Goal: Communication & Community: Answer question/provide support

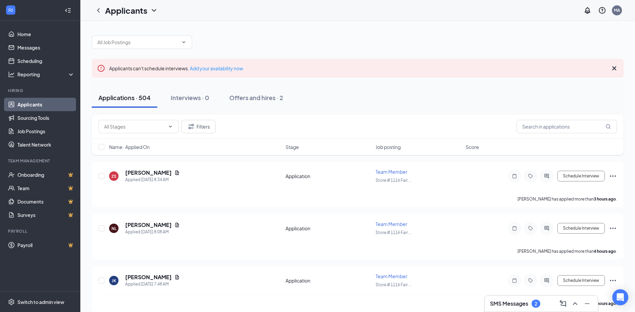
click at [519, 307] on h3 "SMS Messages" at bounding box center [509, 303] width 38 height 7
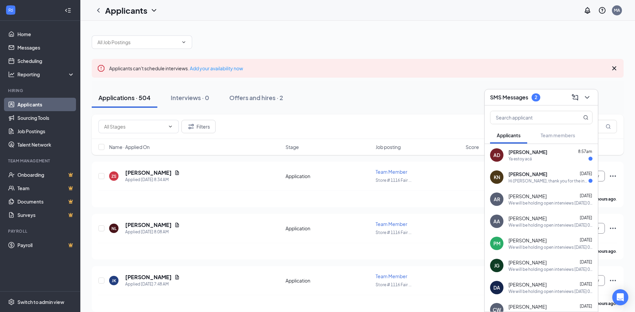
click at [512, 185] on div "KN [PERSON_NAME] [DATE] Hi [PERSON_NAME], thank you for the information! I’ll p…" at bounding box center [541, 177] width 113 height 22
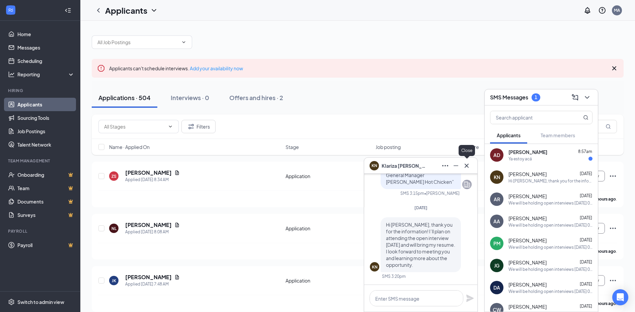
click at [463, 165] on icon "Cross" at bounding box center [467, 166] width 8 height 8
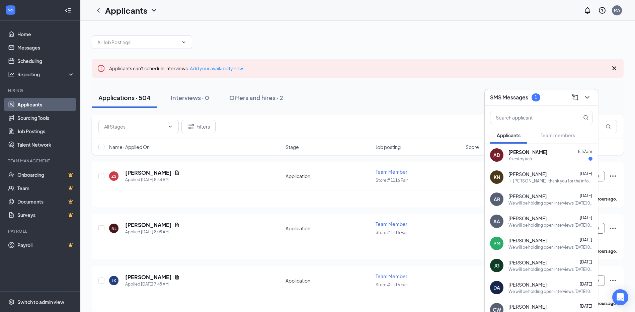
click at [506, 155] on div "AD [PERSON_NAME] 8:57am Ya estoy acá" at bounding box center [541, 155] width 113 height 22
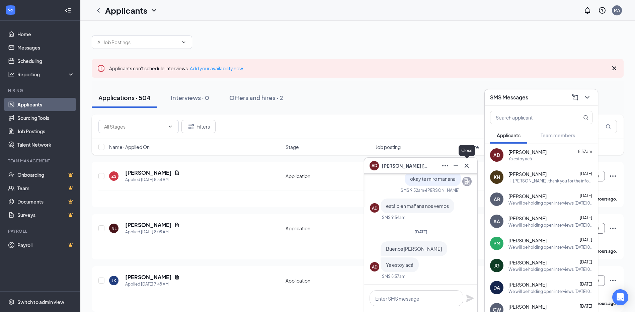
click at [466, 168] on icon "Cross" at bounding box center [467, 166] width 8 height 8
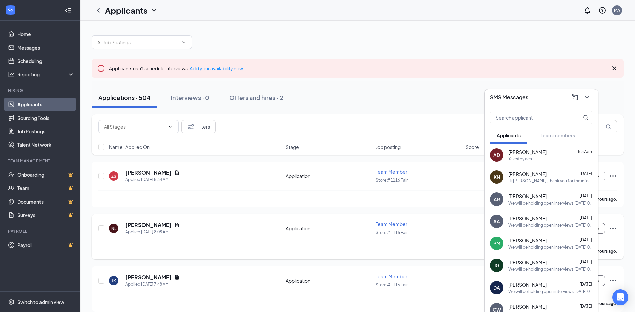
click at [220, 243] on div "[PERSON_NAME] has applied more than 4 hours ago ." at bounding box center [357, 251] width 519 height 17
click at [344, 249] on div "[PERSON_NAME] has applied more than 4 hours ago ." at bounding box center [357, 251] width 519 height 17
click at [591, 98] on icon "ChevronDown" at bounding box center [587, 97] width 8 height 8
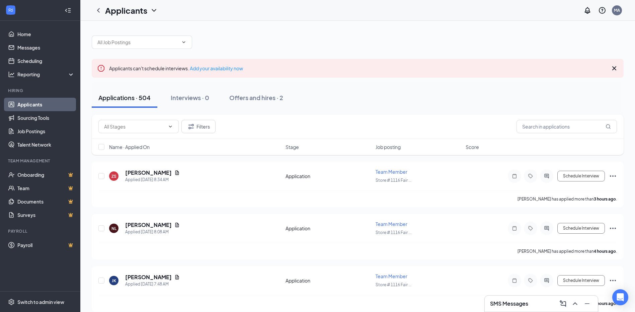
click at [505, 302] on h3 "SMS Messages" at bounding box center [509, 303] width 38 height 7
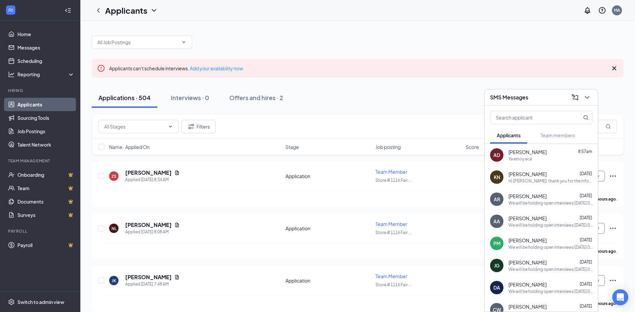
click at [517, 182] on div "Hi [PERSON_NAME], thank you for the information! I’ll plan on attending the ope…" at bounding box center [551, 181] width 84 height 6
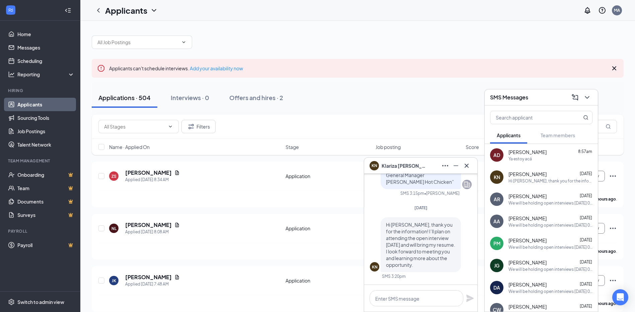
click at [518, 203] on div "We will be holding open interviews [DATE] 09-18 at our [GEOGRAPHIC_DATA] locati…" at bounding box center [551, 203] width 84 height 6
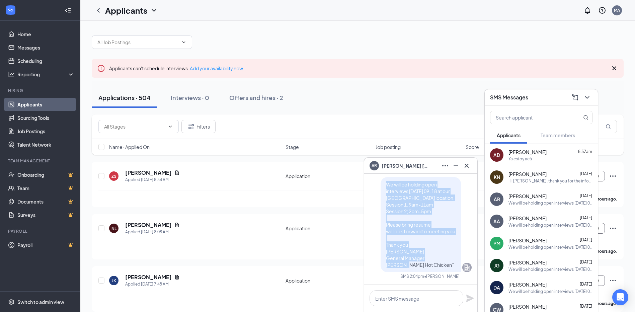
drag, startPoint x: 428, startPoint y: 263, endPoint x: 383, endPoint y: 185, distance: 90.6
click at [386, 185] on p "We will be holding open interviews [DATE] 09-18 at our [GEOGRAPHIC_DATA] locati…" at bounding box center [421, 224] width 70 height 87
copy span "We will be holding open interviews [DATE] 09-18 at our [GEOGRAPHIC_DATA] locati…"
click at [463, 165] on icon "Cross" at bounding box center [467, 166] width 8 height 8
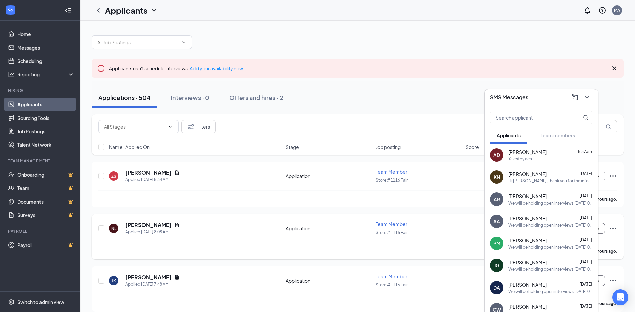
click at [197, 231] on div "NL [PERSON_NAME] Applied [DATE] 8:08 AM" at bounding box center [195, 228] width 172 height 14
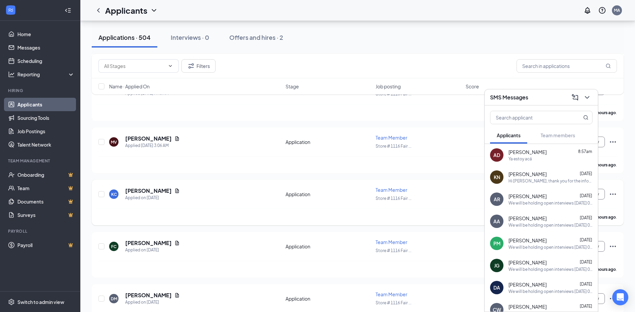
scroll to position [201, 0]
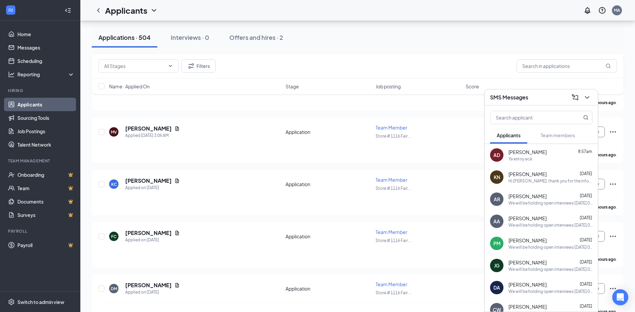
click at [586, 97] on icon "ChevronDown" at bounding box center [587, 97] width 4 height 3
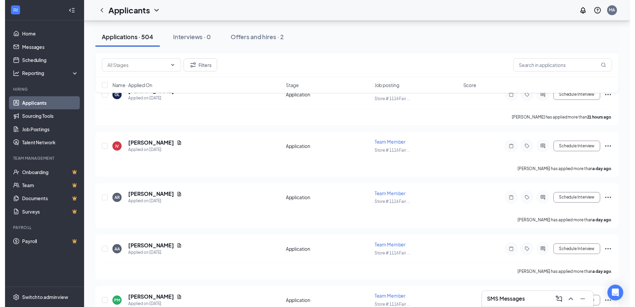
scroll to position [603, 0]
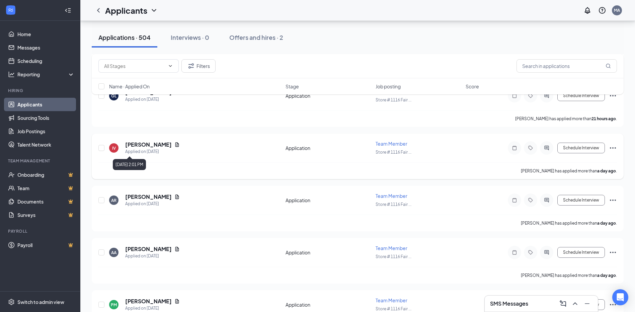
click at [157, 148] on div "[PERSON_NAME]" at bounding box center [152, 144] width 55 height 7
click at [175, 146] on icon "Document" at bounding box center [177, 144] width 4 height 4
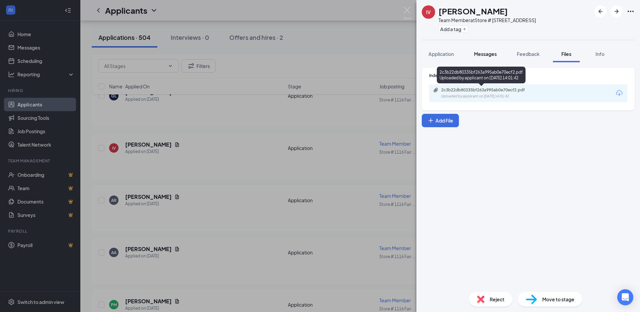
click at [486, 51] on span "Messages" at bounding box center [485, 54] width 23 height 6
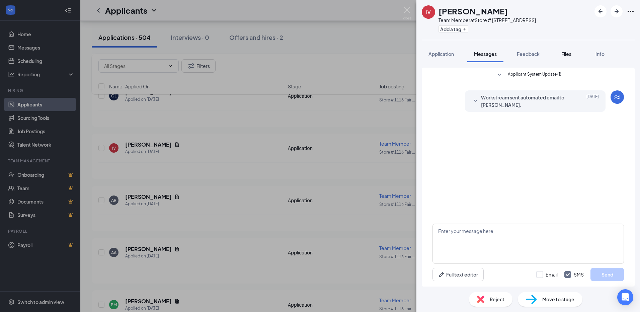
click at [575, 58] on button "Files" at bounding box center [566, 54] width 27 height 17
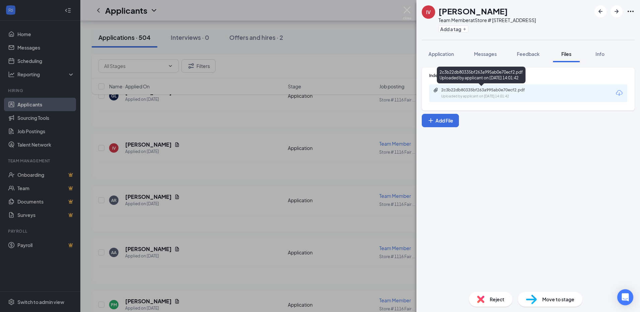
click at [454, 92] on div "2c3b22db80335bf263a995ab0e70ecf2.pdf" at bounding box center [488, 89] width 94 height 5
click at [321, 218] on div "IV [PERSON_NAME] Team Member at Store # [GEOGRAPHIC_DATA] Add a tag Application…" at bounding box center [320, 156] width 640 height 312
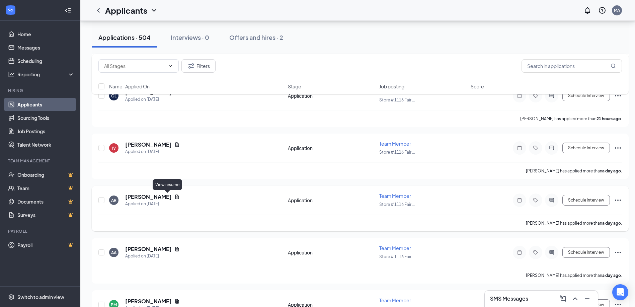
click at [175, 198] on icon "Document" at bounding box center [177, 197] width 4 height 4
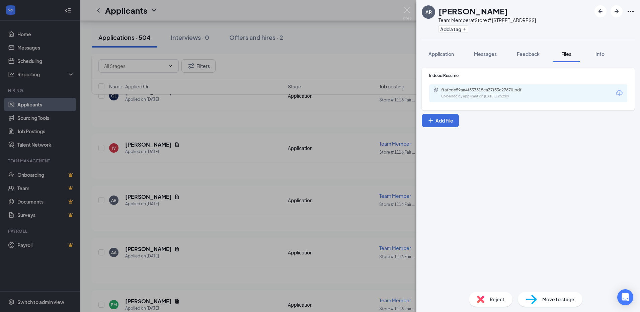
drag, startPoint x: 477, startPoint y: 83, endPoint x: 478, endPoint y: 90, distance: 7.1
click at [477, 84] on div "Indeed Resume ffafcde59aa4f537315ca37f33c27670.pdf Uploaded by applicant on [DA…" at bounding box center [528, 87] width 198 height 29
click at [478, 90] on div "ffafcde59aa4f537315ca37f33c27670.pdf" at bounding box center [488, 89] width 94 height 5
click at [370, 199] on div "AR [PERSON_NAME] Team Member at Store # [GEOGRAPHIC_DATA] Add a tag Application…" at bounding box center [320, 156] width 640 height 312
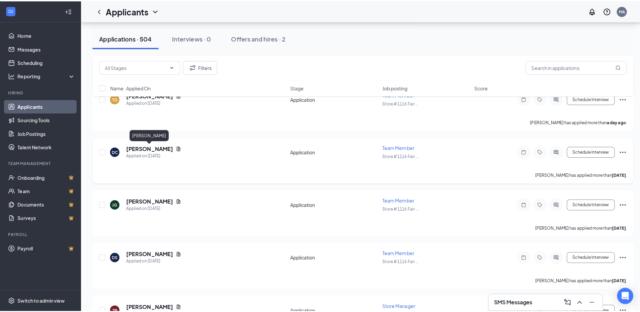
scroll to position [870, 0]
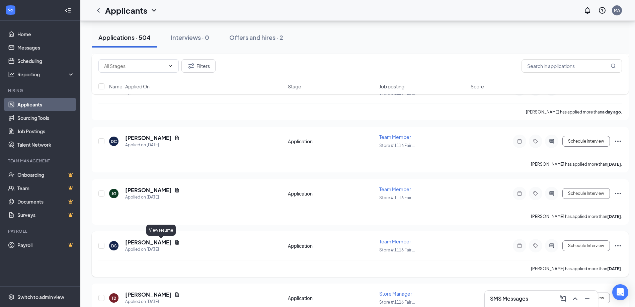
click at [175, 243] on icon "Document" at bounding box center [177, 242] width 4 height 4
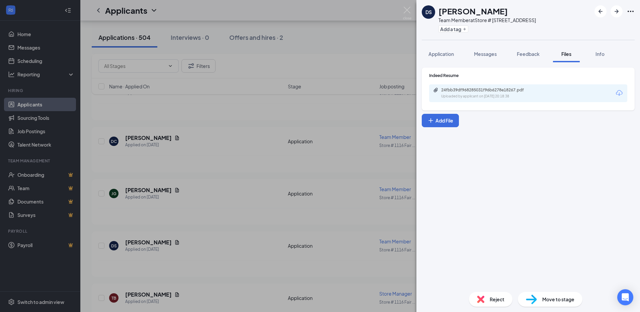
click at [480, 96] on div "Uploaded by applicant on [DATE] 20:18:38" at bounding box center [491, 96] width 100 height 5
click at [500, 55] on button "Messages" at bounding box center [485, 54] width 36 height 17
click at [495, 55] on span "Messages" at bounding box center [485, 54] width 23 height 6
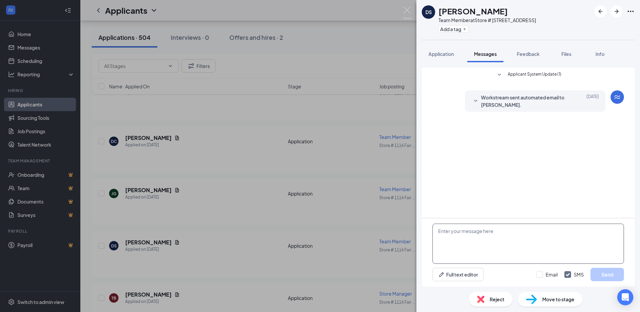
click at [471, 239] on textarea at bounding box center [528, 244] width 191 height 40
paste textarea "We will be holding open interviews [DATE] 09-18 at our [GEOGRAPHIC_DATA] locati…"
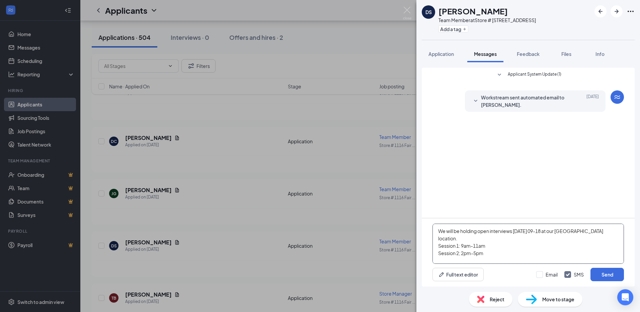
scroll to position [44, 0]
type textarea "We will be holding open interviews [DATE] 09-18 at our [GEOGRAPHIC_DATA] locati…"
click at [604, 279] on button "Send" at bounding box center [607, 274] width 33 height 13
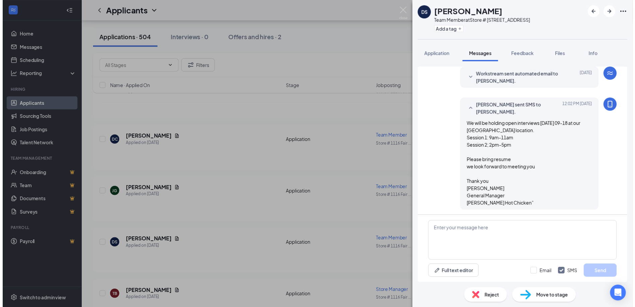
scroll to position [24, 0]
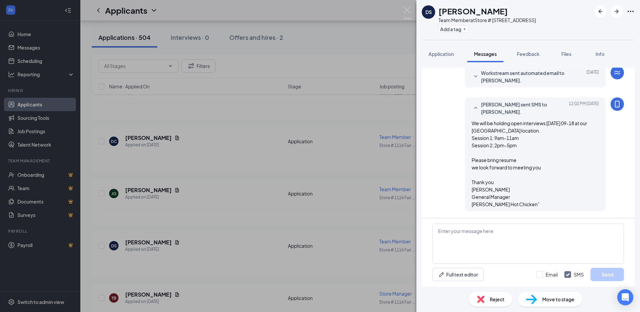
click at [283, 184] on div "DS [PERSON_NAME] Team Member at Store # [STREET_ADDRESS] Add a tag Application …" at bounding box center [320, 156] width 640 height 312
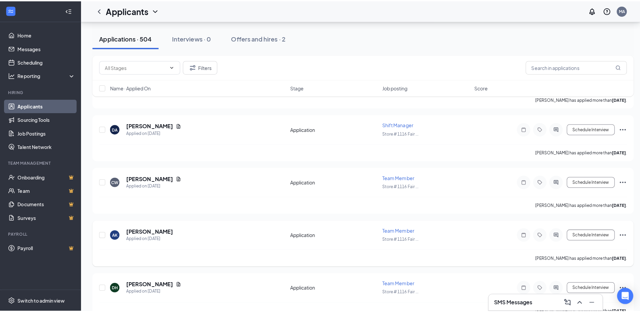
scroll to position [1205, 0]
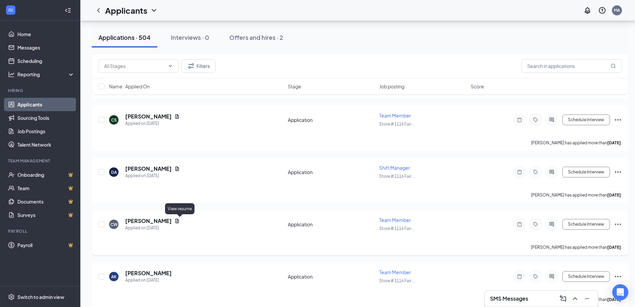
click at [177, 219] on icon "Document" at bounding box center [176, 220] width 5 height 5
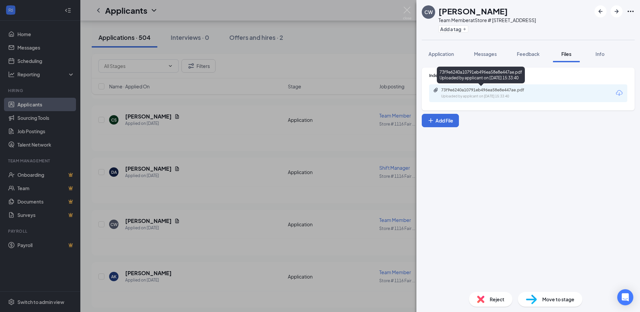
click at [466, 90] on div "73f9e6240a10791eb496ea58e8e447ae.pdf" at bounding box center [488, 89] width 94 height 5
click at [499, 59] on button "Messages" at bounding box center [485, 54] width 36 height 17
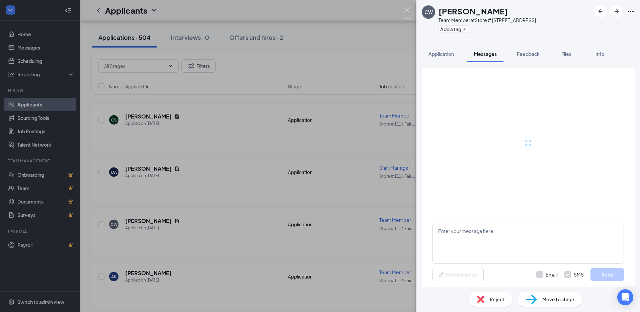
click at [491, 57] on span "Messages" at bounding box center [485, 54] width 23 height 6
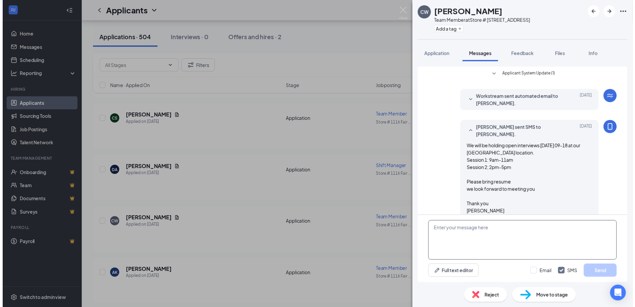
scroll to position [24, 0]
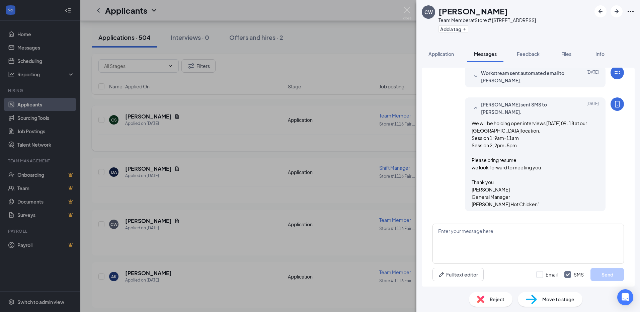
drag, startPoint x: 215, startPoint y: 129, endPoint x: 207, endPoint y: 138, distance: 11.8
click at [214, 130] on div "CW [PERSON_NAME] Team Member at Store # [GEOGRAPHIC_DATA] Add a tag Application…" at bounding box center [320, 156] width 640 height 312
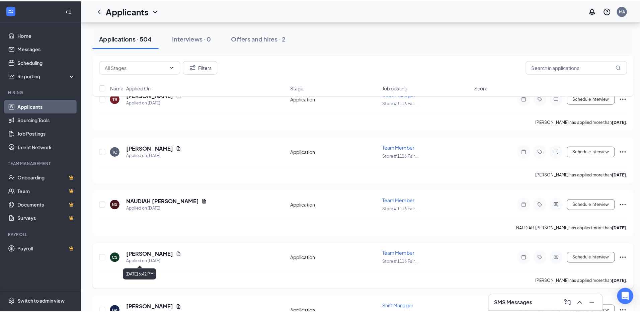
scroll to position [1105, 0]
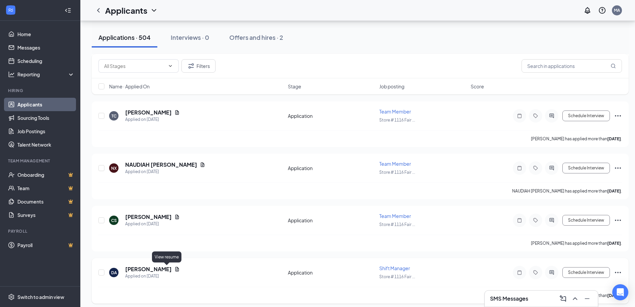
click at [175, 271] on icon "Document" at bounding box center [177, 269] width 4 height 4
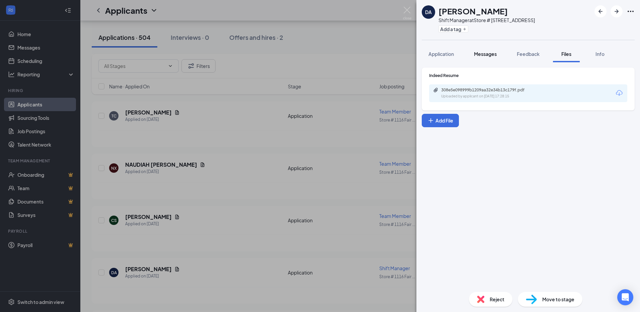
click at [483, 56] on span "Messages" at bounding box center [485, 54] width 23 height 6
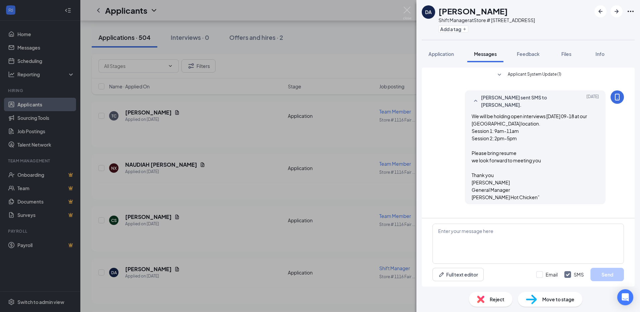
click at [183, 220] on div "DA [PERSON_NAME] Shift Manager at [GEOGRAPHIC_DATA] Add a tag Application Messa…" at bounding box center [320, 156] width 640 height 312
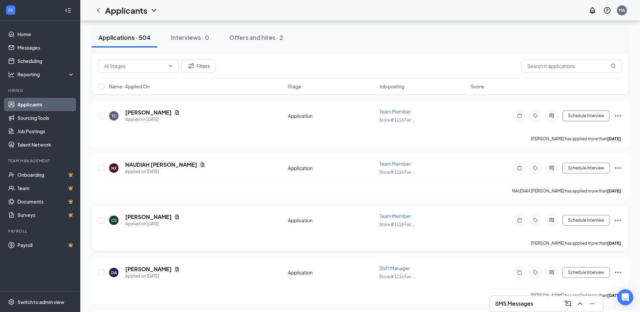
click at [170, 219] on h5 "[PERSON_NAME]" at bounding box center [148, 216] width 47 height 7
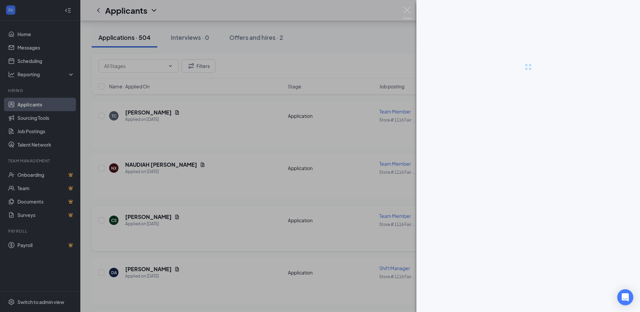
click at [172, 219] on div at bounding box center [320, 156] width 640 height 312
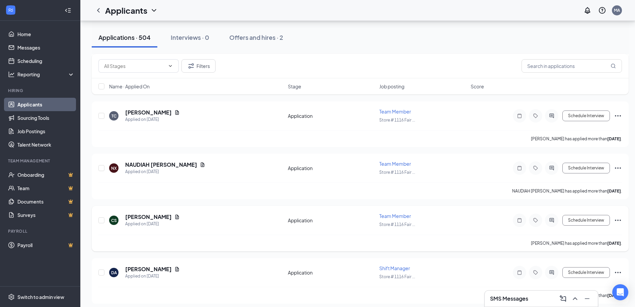
click at [175, 218] on icon "Document" at bounding box center [177, 217] width 4 height 4
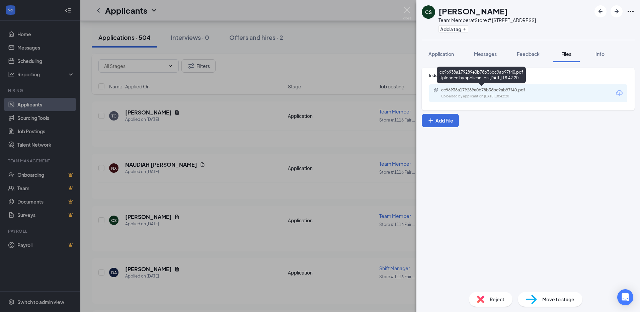
click at [472, 90] on div "cc96938a179289e0b78b36bc9ab97f40.pdf" at bounding box center [488, 89] width 94 height 5
click at [433, 87] on link "cc96938a179289e0b78b36bc9ab97f40.pdf Uploaded by applicant on [DATE] 18:42:20" at bounding box center [487, 93] width 108 height 12
click at [293, 140] on div "CS [PERSON_NAME] Team Member at Store # [GEOGRAPHIC_DATA] Add a tag Application…" at bounding box center [320, 156] width 640 height 312
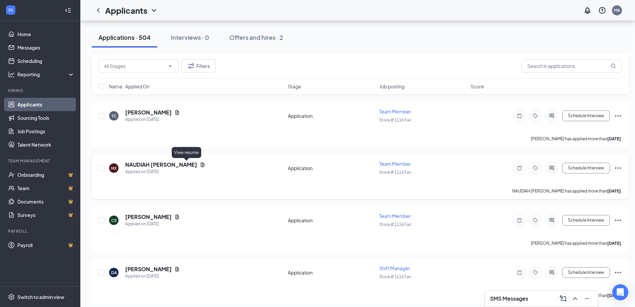
click at [200, 165] on icon "Document" at bounding box center [202, 164] width 5 height 5
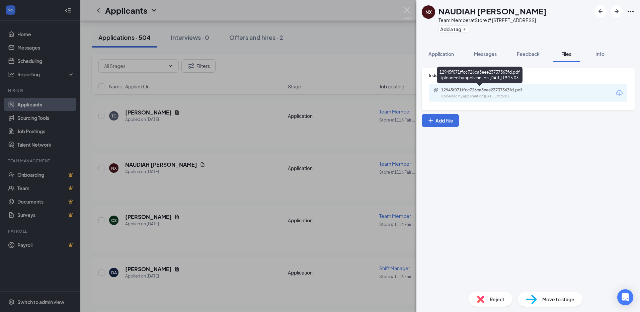
click at [482, 94] on div "Uploaded by applicant on [DATE] 19:25:03" at bounding box center [491, 96] width 100 height 5
drag, startPoint x: 491, startPoint y: 53, endPoint x: 471, endPoint y: 104, distance: 55.3
click at [493, 53] on span "Messages" at bounding box center [485, 54] width 23 height 6
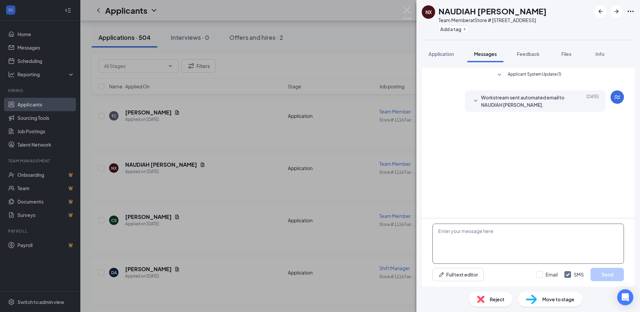
click at [470, 234] on textarea at bounding box center [528, 244] width 191 height 40
paste textarea "We will be holding open interviews [DATE] 09-18 at our [GEOGRAPHIC_DATA] locati…"
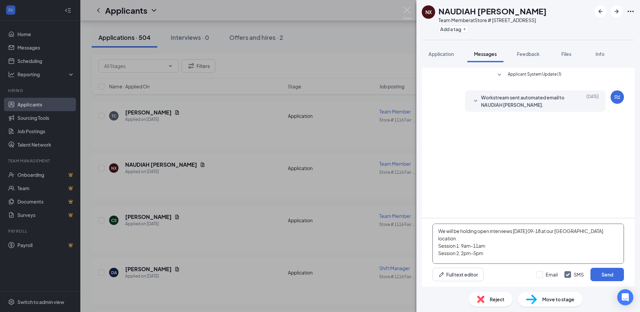
scroll to position [44, 0]
type textarea "We will be holding open interviews [DATE] 09-18 at our [GEOGRAPHIC_DATA] locati…"
click at [607, 280] on button "Send" at bounding box center [607, 274] width 33 height 13
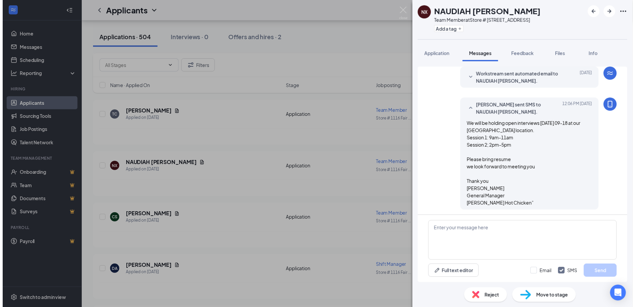
scroll to position [24, 0]
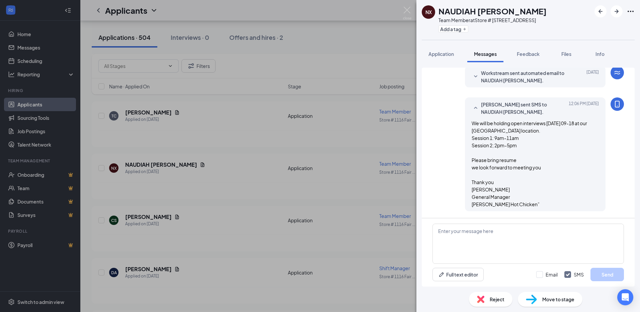
click at [348, 195] on div "NX NAUDIAH [PERSON_NAME] Team Member at [GEOGRAPHIC_DATA] Add a tag Application…" at bounding box center [320, 156] width 640 height 312
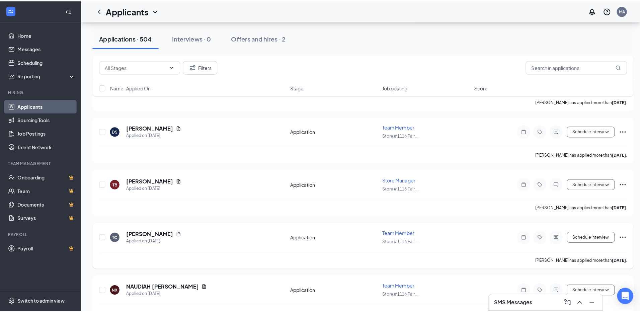
scroll to position [971, 0]
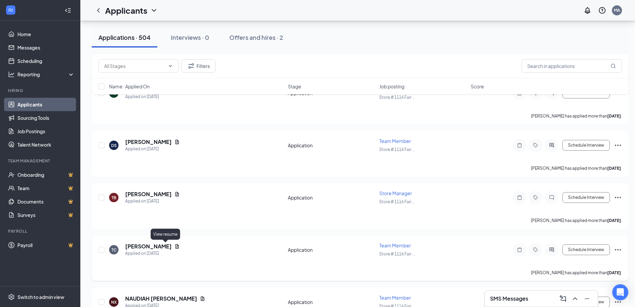
click at [174, 246] on icon "Document" at bounding box center [176, 246] width 5 height 5
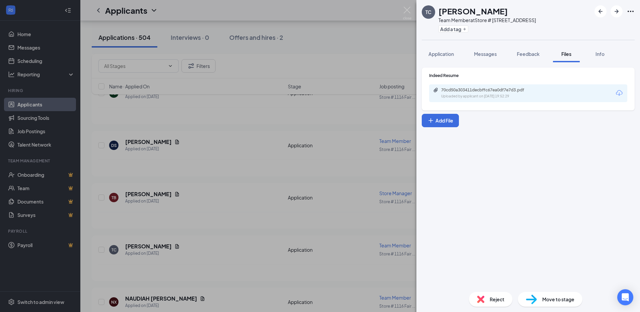
click at [461, 86] on div "70cd50a303411decbffc67ea0df7e7d3.pdf Uploaded by applicant on [DATE] 19:52:29" at bounding box center [528, 93] width 198 height 18
click at [461, 88] on div "70cd50a303411decbffc67ea0df7e7d3.pdf" at bounding box center [488, 89] width 94 height 5
click at [230, 238] on div "TC [PERSON_NAME] Team Member at Store # [GEOGRAPHIC_DATA] Add a tag Application…" at bounding box center [320, 156] width 640 height 312
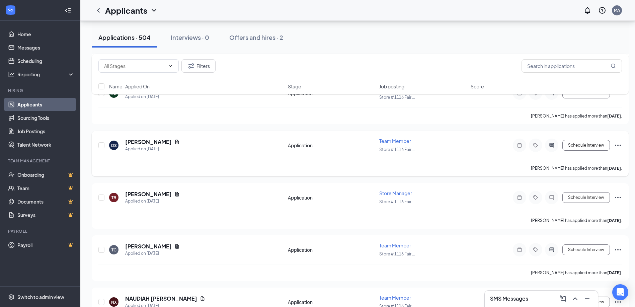
click at [175, 141] on icon "Document" at bounding box center [177, 142] width 4 height 4
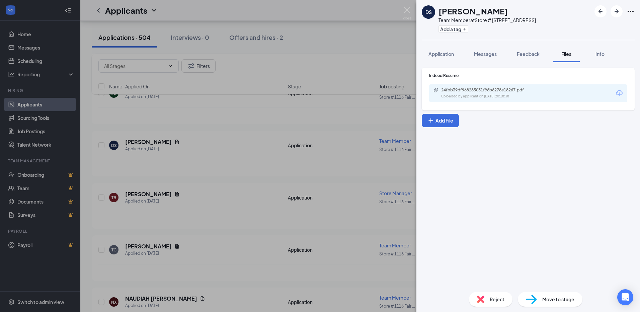
click at [224, 61] on div "DS [PERSON_NAME] Team Member at Store # [GEOGRAPHIC_DATA] Add a tag Application…" at bounding box center [320, 156] width 640 height 312
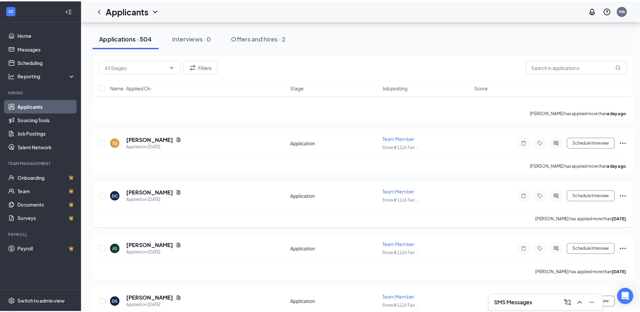
scroll to position [803, 0]
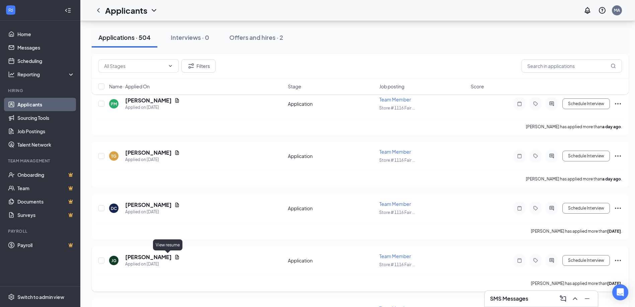
click at [174, 255] on icon "Document" at bounding box center [176, 256] width 5 height 5
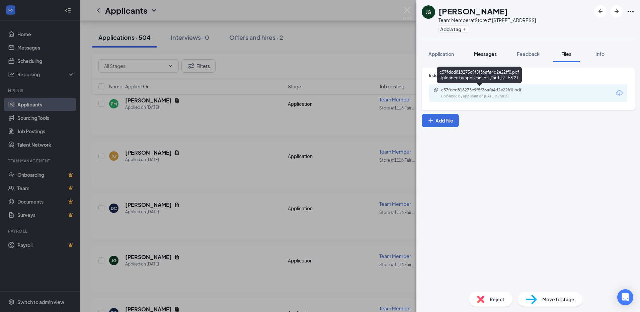
click at [477, 61] on button "Messages" at bounding box center [485, 54] width 36 height 17
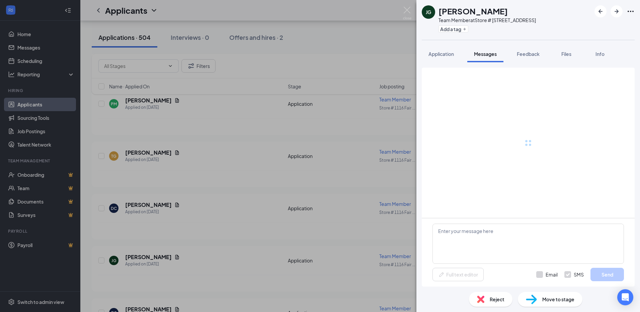
click at [477, 96] on div at bounding box center [528, 143] width 191 height 150
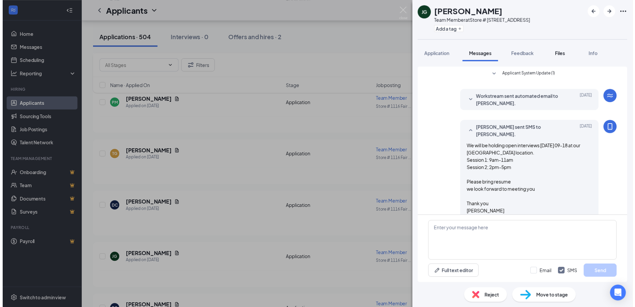
scroll to position [24, 0]
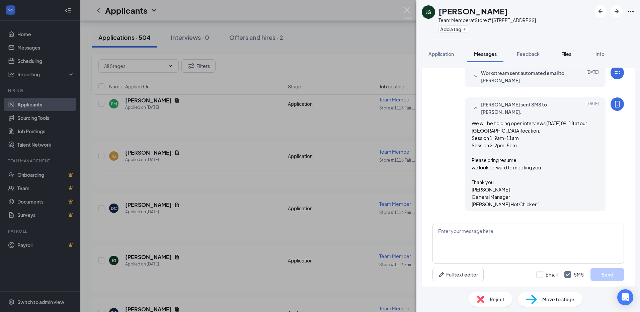
click at [576, 48] on button "Files" at bounding box center [566, 54] width 27 height 17
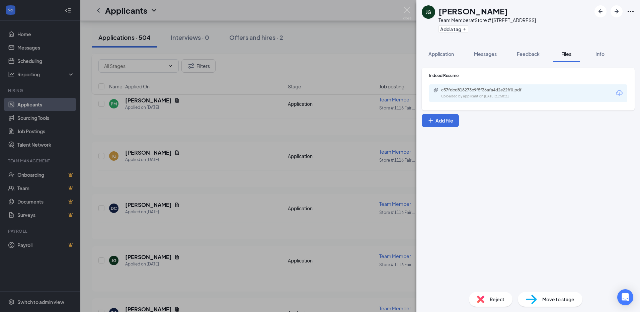
click at [565, 51] on span "Files" at bounding box center [566, 54] width 10 height 6
click at [178, 186] on div "[PERSON_NAME] Jayden [PERSON_NAME] Team Member at Store # 1116 Fair Oaks Add a …" at bounding box center [320, 156] width 640 height 312
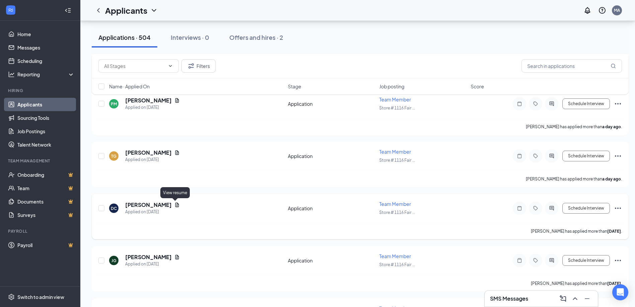
click at [176, 201] on div "View resume" at bounding box center [174, 194] width 29 height 14
click at [175, 204] on icon "Document" at bounding box center [177, 205] width 4 height 4
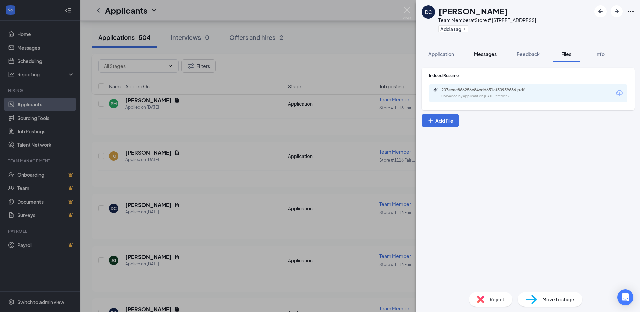
click at [501, 55] on button "Messages" at bounding box center [485, 54] width 36 height 17
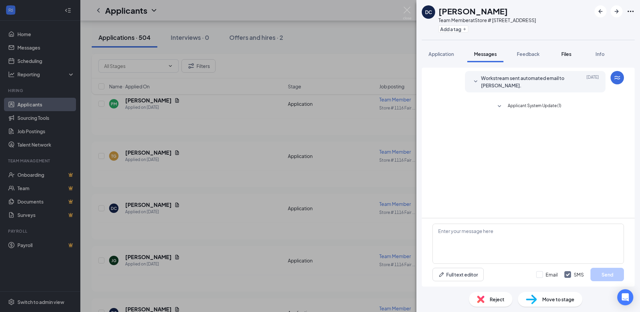
click at [560, 53] on button "Files" at bounding box center [566, 54] width 27 height 17
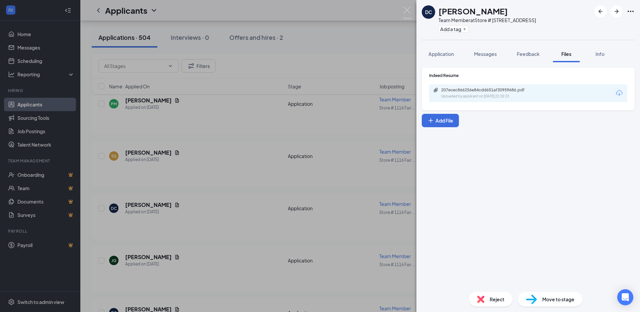
click at [460, 88] on div "207ecec866256e84cdd651af30959686.pdf" at bounding box center [488, 89] width 94 height 5
click at [290, 154] on div "DC [PERSON_NAME] Team Member at Store # [GEOGRAPHIC_DATA] Add a tag Application…" at bounding box center [320, 156] width 640 height 312
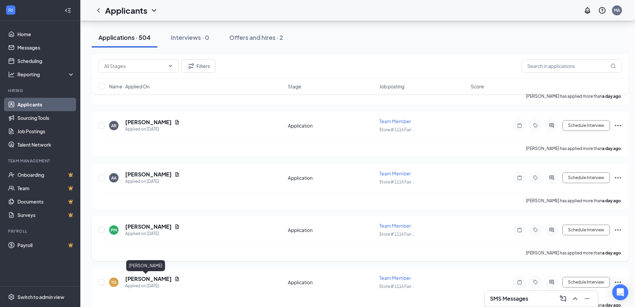
scroll to position [670, 0]
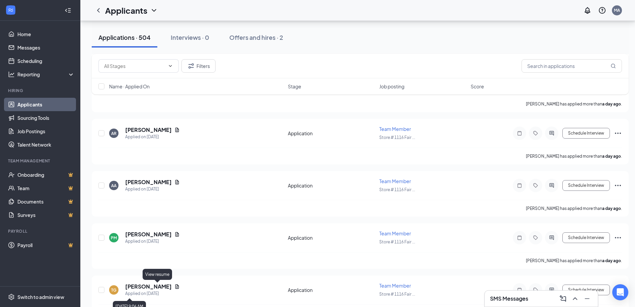
click at [175, 289] on icon "Document" at bounding box center [177, 286] width 4 height 4
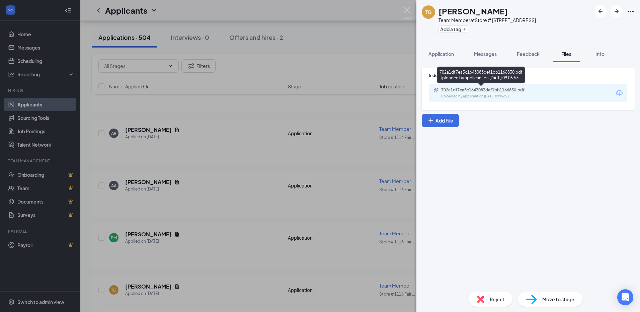
click at [489, 106] on div "Indeed Resume 702a1df7ea5c1643083def1bb1166830.pdf Uploaded by applicant on [DA…" at bounding box center [528, 89] width 213 height 43
click at [484, 94] on div "702a1df7ea5c1643083def1bb1166830.pdf Uploaded by applicant on [DATE] 09:06:53" at bounding box center [487, 93] width 108 height 12
click at [311, 110] on div "TG [PERSON_NAME] Team Member at Store # [GEOGRAPHIC_DATA] Add a tag Application…" at bounding box center [320, 156] width 640 height 312
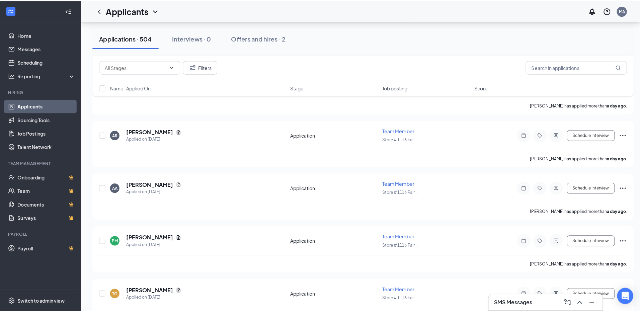
scroll to position [636, 0]
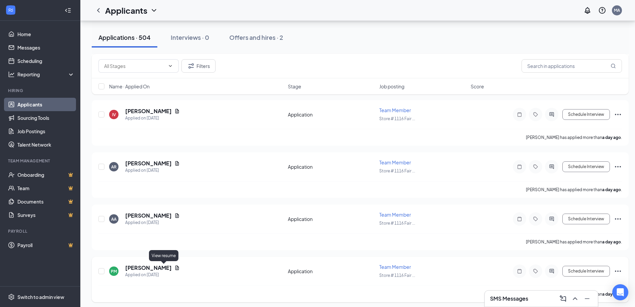
click at [174, 269] on icon "Document" at bounding box center [176, 267] width 5 height 5
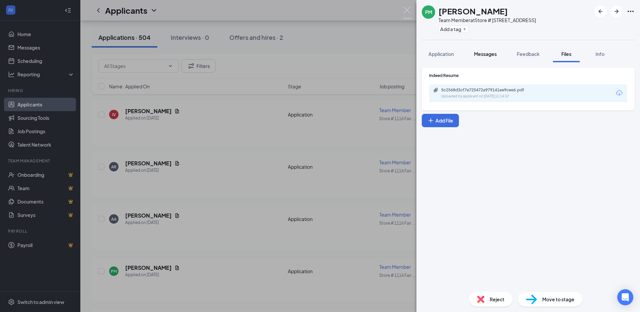
click at [489, 55] on span "Messages" at bounding box center [485, 54] width 23 height 6
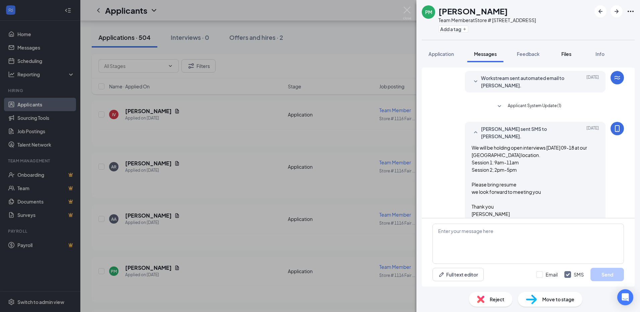
click at [564, 58] on button "Files" at bounding box center [566, 54] width 27 height 17
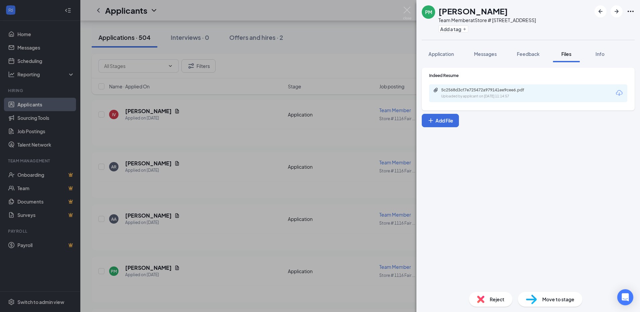
click at [306, 166] on div "PM [PERSON_NAME] Team Member at Store # [GEOGRAPHIC_DATA] Add a tag Application…" at bounding box center [320, 156] width 640 height 312
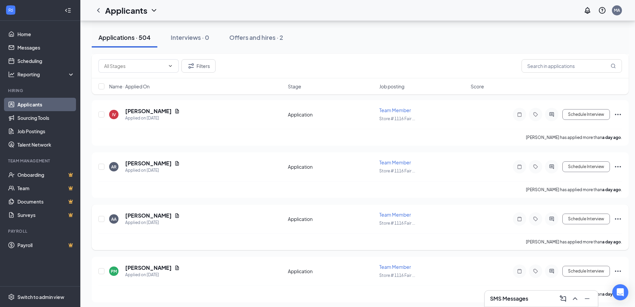
click at [167, 215] on div "[PERSON_NAME]" at bounding box center [152, 215] width 55 height 7
click at [174, 215] on icon "Document" at bounding box center [176, 215] width 5 height 5
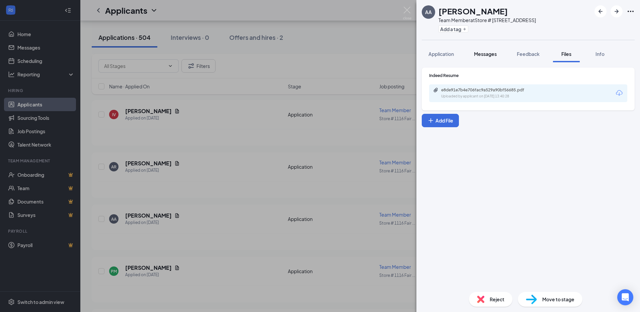
click at [498, 53] on button "Messages" at bounding box center [485, 54] width 36 height 17
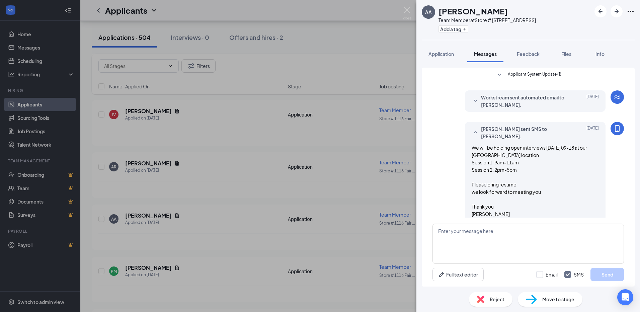
scroll to position [24, 0]
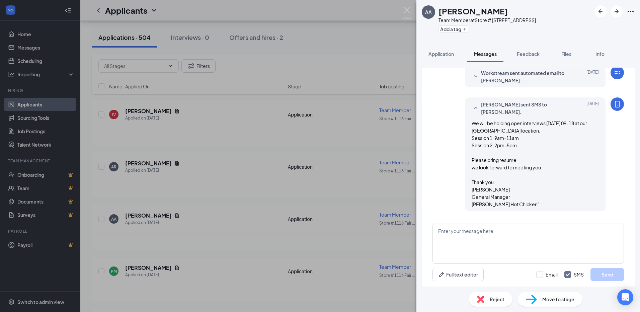
click at [140, 133] on div "AA [PERSON_NAME] Team Member at Store # [GEOGRAPHIC_DATA] Add a tag Application…" at bounding box center [320, 156] width 640 height 312
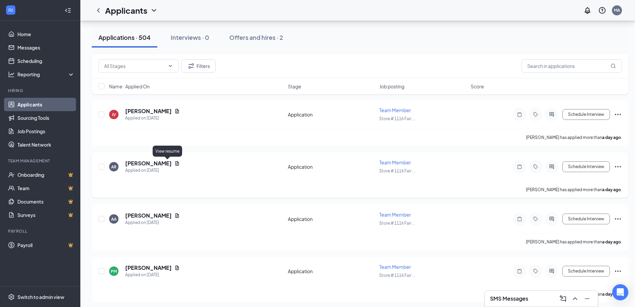
click at [174, 163] on icon "Document" at bounding box center [176, 163] width 5 height 5
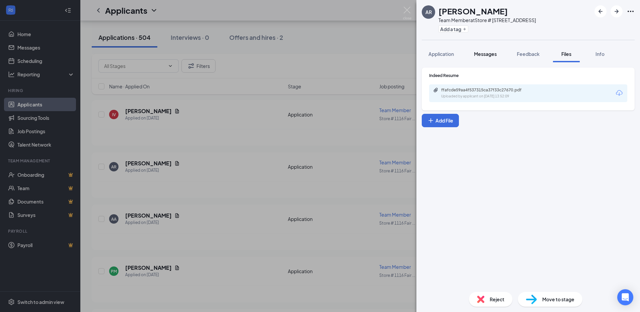
click at [476, 54] on span "Messages" at bounding box center [485, 54] width 23 height 6
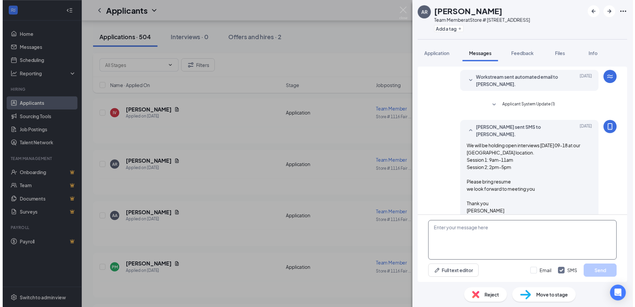
scroll to position [24, 0]
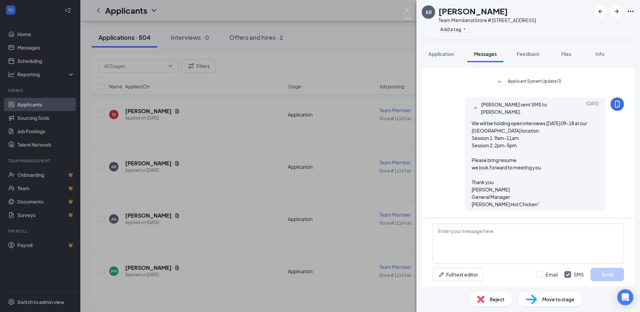
click at [195, 89] on div "AR [PERSON_NAME] Team Member at Store # [GEOGRAPHIC_DATA] Add a tag Application…" at bounding box center [320, 156] width 640 height 312
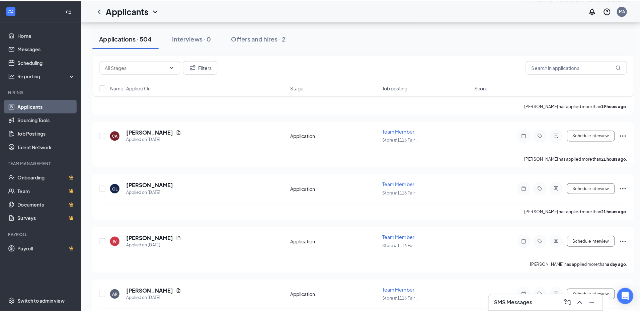
scroll to position [469, 0]
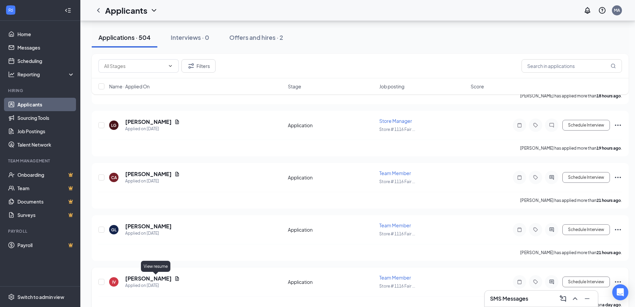
click at [174, 280] on icon "Document" at bounding box center [176, 278] width 5 height 5
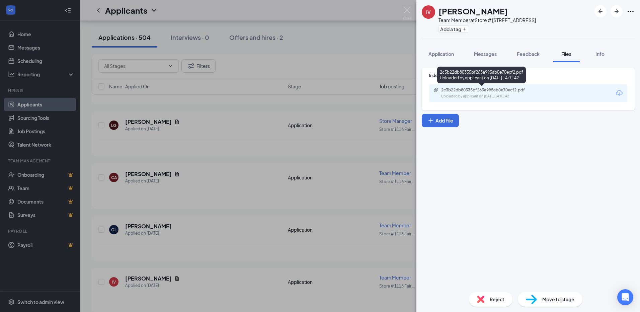
click at [475, 61] on button "Messages" at bounding box center [485, 54] width 36 height 17
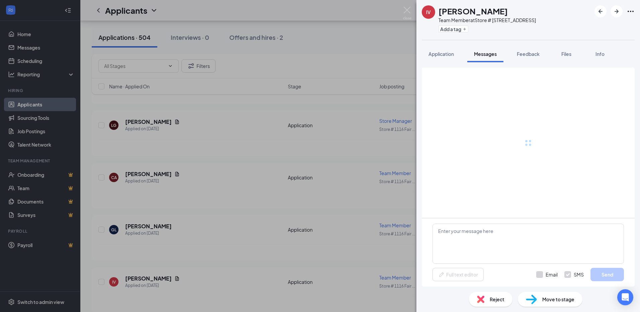
click at [467, 96] on div at bounding box center [528, 143] width 191 height 150
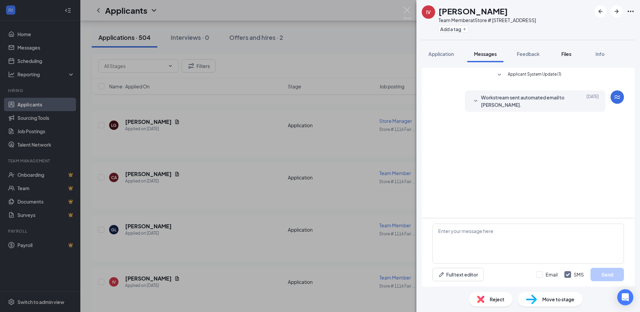
drag, startPoint x: 546, startPoint y: 58, endPoint x: 562, endPoint y: 55, distance: 17.0
click at [546, 58] on button "Feedback" at bounding box center [528, 54] width 36 height 17
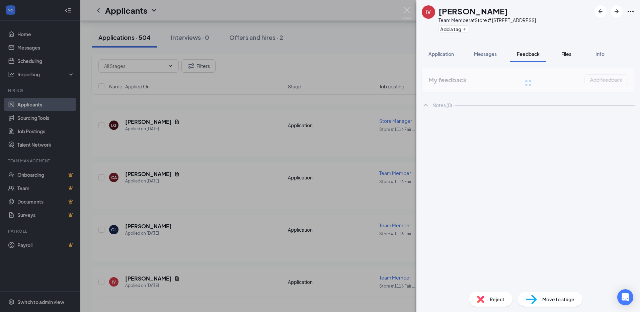
click at [562, 55] on span "Files" at bounding box center [566, 54] width 10 height 6
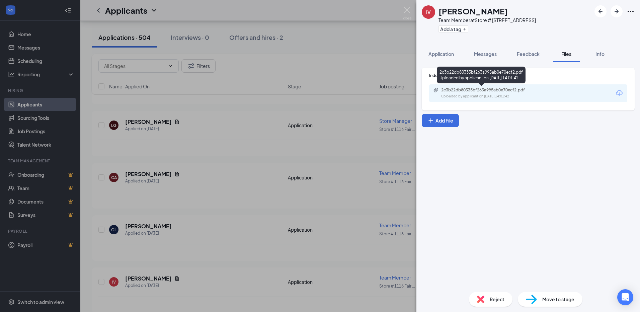
click at [459, 92] on div "2c3b22db80335bf263a995ab0e70ecf2.pdf" at bounding box center [488, 89] width 94 height 5
click at [482, 55] on span "Messages" at bounding box center [485, 54] width 23 height 6
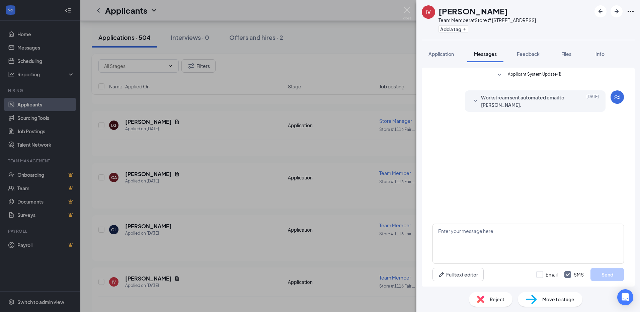
click at [232, 145] on div "IV [PERSON_NAME] Team Member at Store # [GEOGRAPHIC_DATA] Add a tag Application…" at bounding box center [320, 156] width 640 height 312
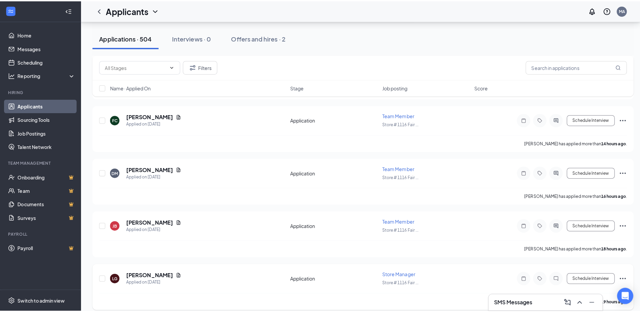
scroll to position [335, 0]
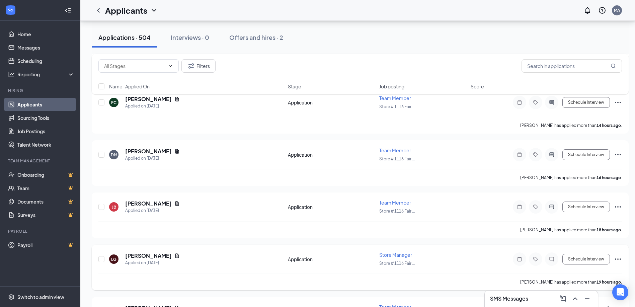
click at [175, 254] on icon "Document" at bounding box center [177, 255] width 4 height 4
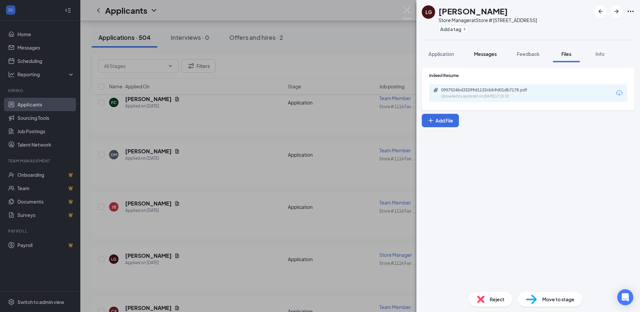
click at [485, 52] on span "Messages" at bounding box center [485, 54] width 23 height 6
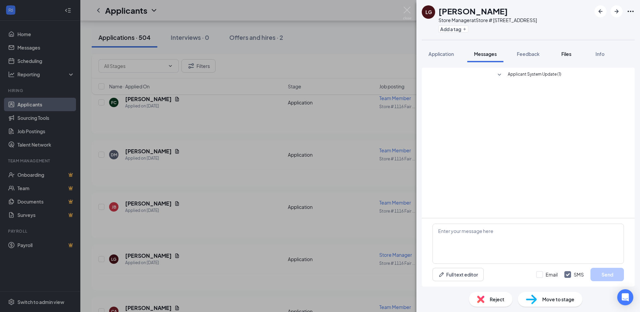
click at [558, 54] on button "Files" at bounding box center [566, 54] width 27 height 17
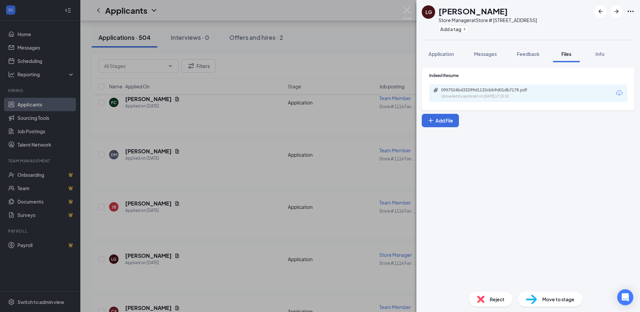
click at [499, 89] on div "0957524bd33299d1132cbb9d01db7178.pdf" at bounding box center [488, 89] width 94 height 5
click at [390, 148] on div "LG [PERSON_NAME] Store Manager at Store # [GEOGRAPHIC_DATA] Add a tag Applicati…" at bounding box center [320, 156] width 640 height 312
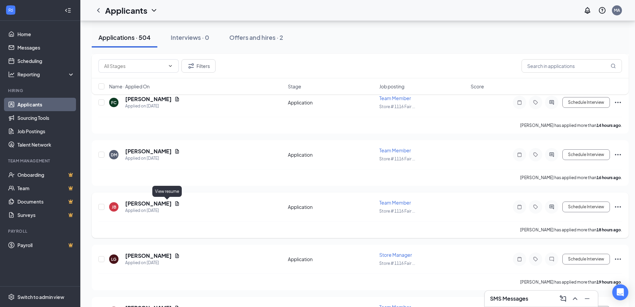
click at [175, 202] on icon "Document" at bounding box center [177, 203] width 4 height 4
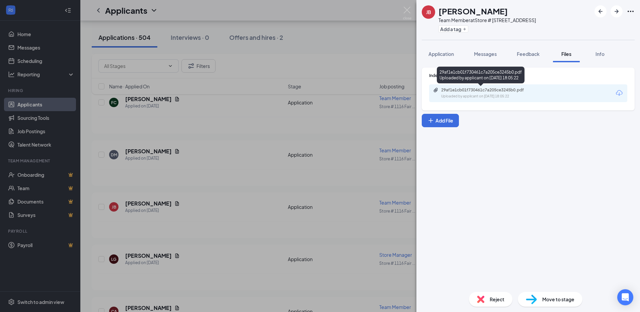
click at [484, 99] on div "Uploaded by applicant on [DATE] 18:05:22" at bounding box center [491, 96] width 100 height 5
click at [483, 54] on span "Messages" at bounding box center [485, 54] width 23 height 6
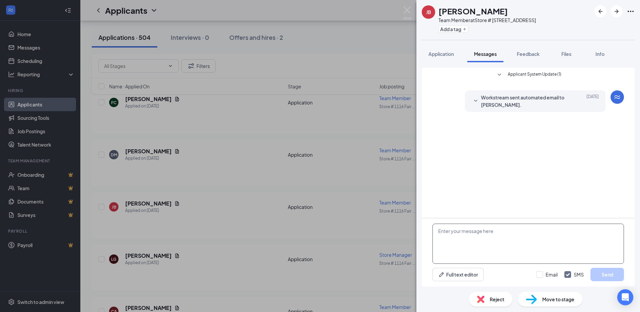
drag, startPoint x: 493, startPoint y: 230, endPoint x: 489, endPoint y: 231, distance: 3.7
click at [493, 231] on textarea at bounding box center [528, 244] width 191 height 40
paste textarea "We will be holding open interviews [DATE] 09-18 at our [GEOGRAPHIC_DATA] locati…"
type textarea "We will be holding open interviews [DATE] 09-18 at our [GEOGRAPHIC_DATA] locati…"
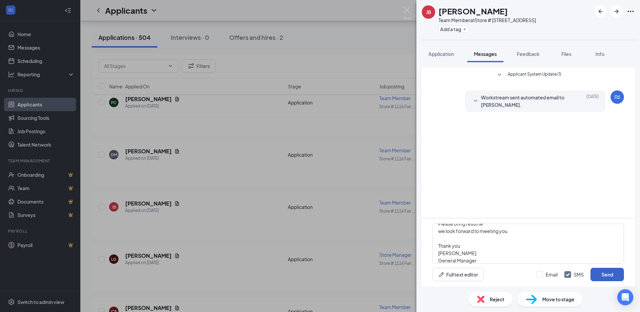
click at [616, 274] on button "Send" at bounding box center [607, 274] width 33 height 13
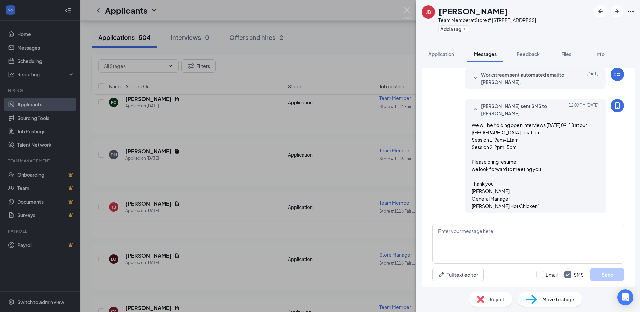
scroll to position [24, 0]
click at [144, 194] on div "[PERSON_NAME] Jaden [PERSON_NAME] Team Member at Store # [GEOGRAPHIC_DATA] Add …" at bounding box center [320, 156] width 640 height 312
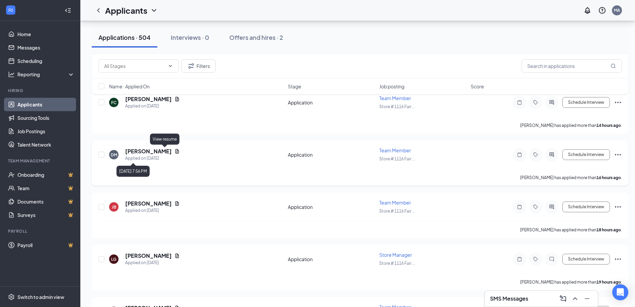
click at [174, 151] on icon "Document" at bounding box center [176, 151] width 5 height 5
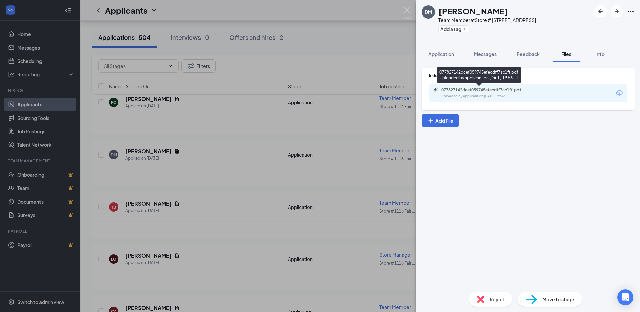
click at [476, 89] on div "077827142dcef059745efecdff7ac1ff.pdf" at bounding box center [488, 89] width 94 height 5
click at [486, 59] on button "Messages" at bounding box center [485, 54] width 36 height 17
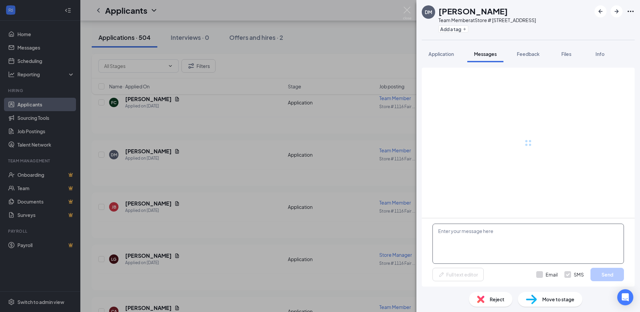
click at [465, 228] on textarea at bounding box center [528, 244] width 191 height 40
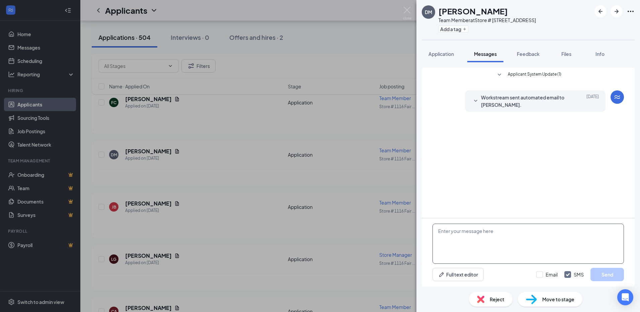
paste textarea "We will be holding open interviews [DATE] 09-18 at our [GEOGRAPHIC_DATA] locati…"
type textarea "We will be holding open interviews [DATE] 09-18 at our [GEOGRAPHIC_DATA] locati…"
click at [605, 281] on button "Send" at bounding box center [607, 274] width 33 height 13
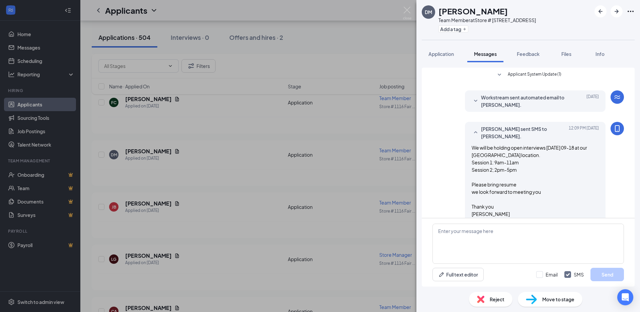
scroll to position [23, 0]
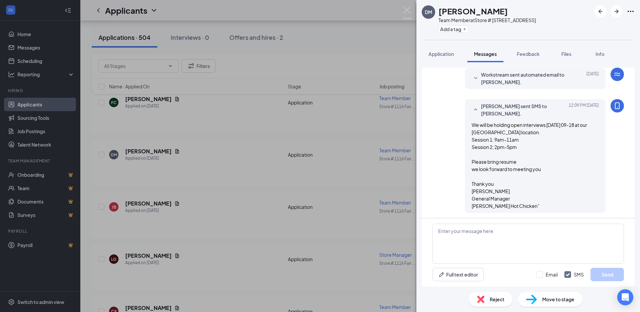
click at [213, 154] on div "DM [PERSON_NAME] Team Member at Store # [STREET_ADDRESS] Add a tag Application …" at bounding box center [320, 156] width 640 height 312
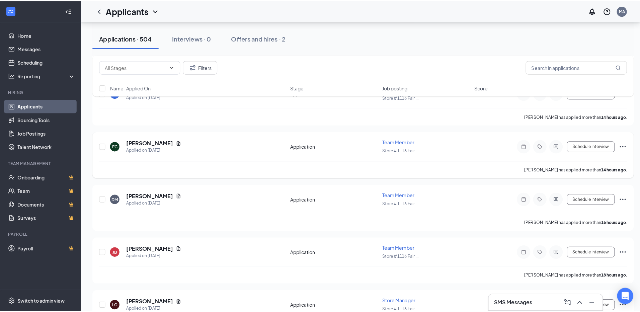
scroll to position [268, 0]
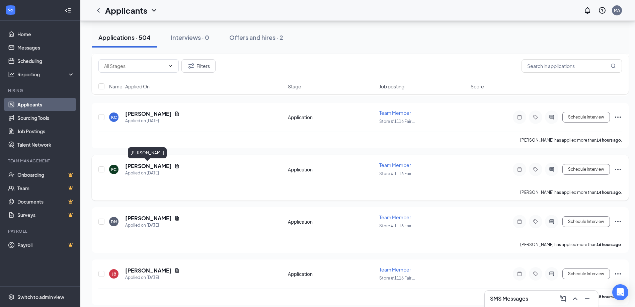
click at [166, 165] on div "[PERSON_NAME]" at bounding box center [152, 165] width 55 height 7
click at [175, 165] on icon "Document" at bounding box center [177, 166] width 4 height 4
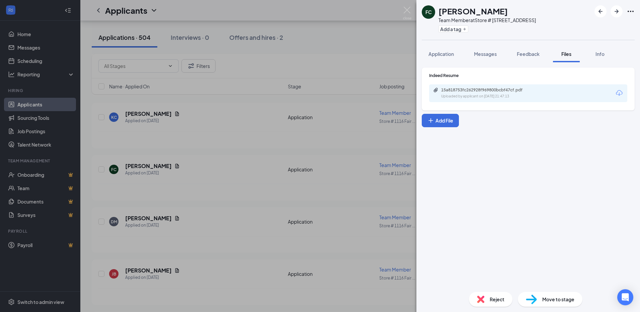
click at [490, 85] on div "15a818753fc262928f969800bcbf47cf.pdf Uploaded by applicant on [DATE] 21:47:13" at bounding box center [528, 93] width 198 height 18
click at [489, 98] on div "Uploaded by applicant on [DATE] 21:47:13" at bounding box center [491, 96] width 100 height 5
click at [475, 64] on div "Indeed Resume 15a818753fc262928f969800bcbf47cf.pdf Uploaded by applicant on [DA…" at bounding box center [528, 174] width 224 height 224
click at [475, 59] on button "Messages" at bounding box center [485, 54] width 36 height 17
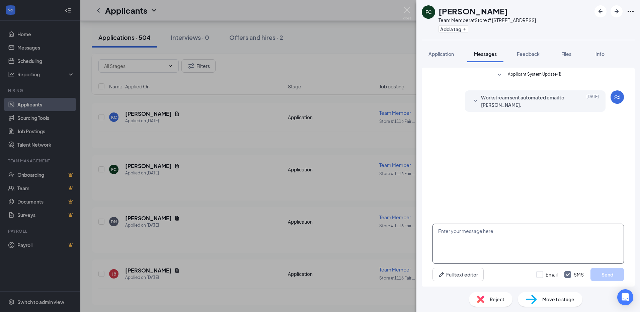
click at [463, 238] on textarea at bounding box center [528, 244] width 191 height 40
paste textarea "We will be holding open interviews [DATE] 09-18 at our [GEOGRAPHIC_DATA] locati…"
type textarea "We will be holding open interviews [DATE] 09-18 at our [GEOGRAPHIC_DATA] locati…"
click at [611, 282] on div "We will be holding open interviews [DATE] 09-18 at our [GEOGRAPHIC_DATA] locati…" at bounding box center [528, 252] width 213 height 68
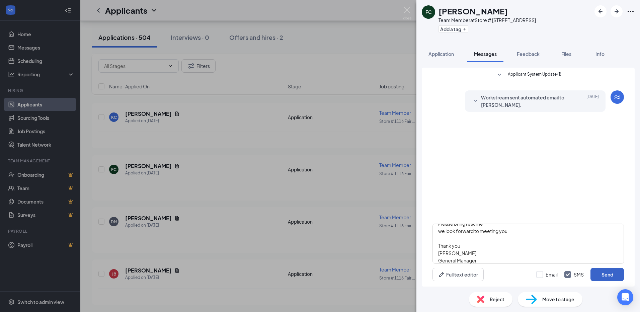
click at [608, 277] on button "Send" at bounding box center [607, 274] width 33 height 13
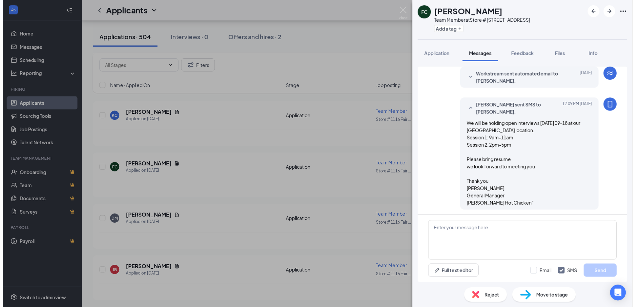
scroll to position [24, 0]
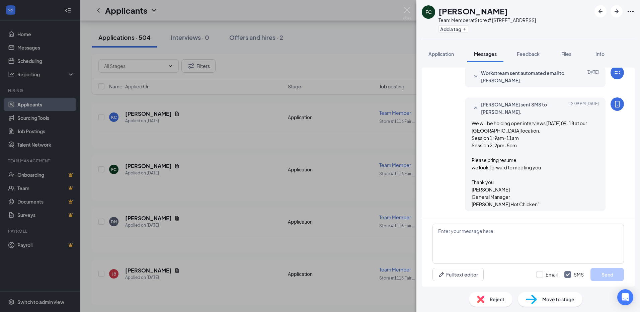
click at [209, 221] on div "FC [PERSON_NAME] Team Member at Store # [GEOGRAPHIC_DATA] Add a tag Application…" at bounding box center [320, 156] width 640 height 312
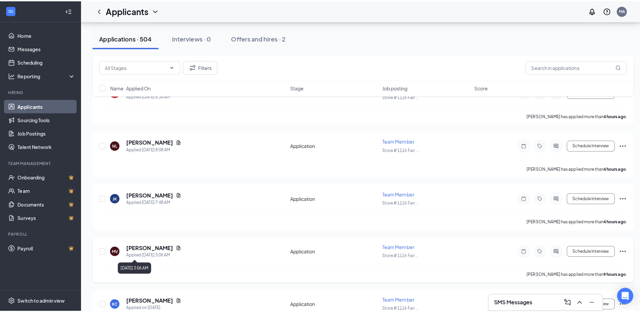
scroll to position [100, 0]
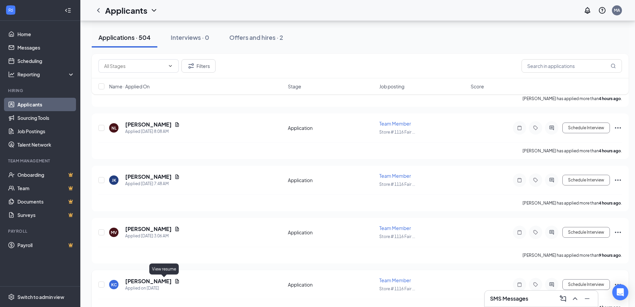
click at [174, 282] on icon "Document" at bounding box center [176, 281] width 5 height 5
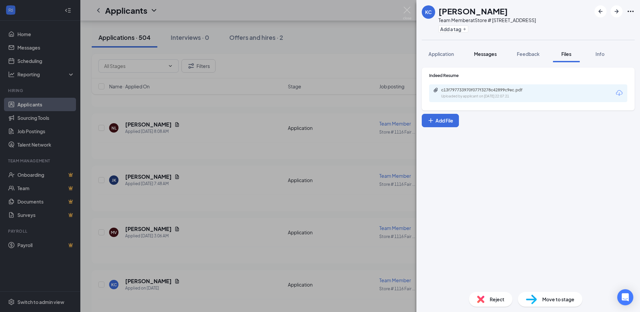
click at [485, 52] on span "Messages" at bounding box center [485, 54] width 23 height 6
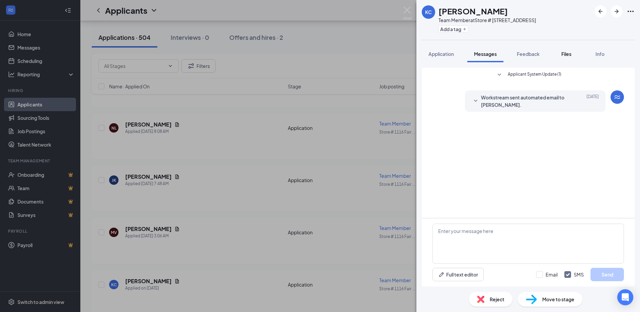
click at [569, 52] on span "Files" at bounding box center [566, 54] width 10 height 6
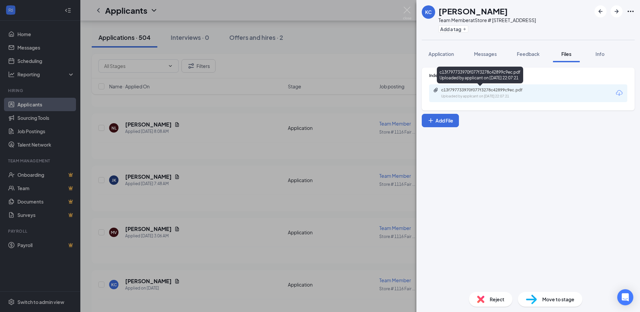
click at [458, 91] on div "c13f797733970f077f3278c42899c9ec.pdf" at bounding box center [488, 89] width 94 height 5
click at [479, 58] on button "Messages" at bounding box center [485, 54] width 36 height 17
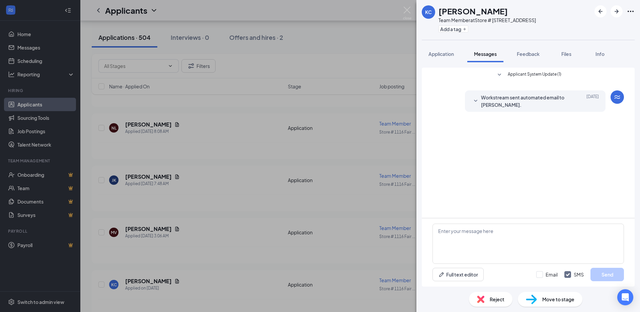
click at [469, 220] on div "Full text editor Email SMS Send" at bounding box center [528, 252] width 213 height 68
click at [470, 229] on textarea at bounding box center [528, 244] width 191 height 40
paste textarea "We will be holding open interviews [DATE] 09-18 at our [GEOGRAPHIC_DATA] locati…"
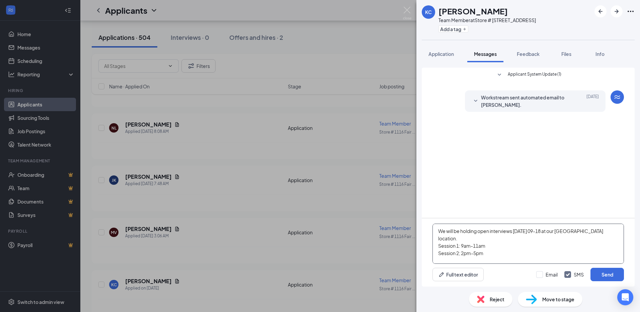
scroll to position [44, 0]
type textarea "We will be holding open interviews [DATE] 09-18 at our [GEOGRAPHIC_DATA] locati…"
click at [599, 271] on button "Send" at bounding box center [607, 274] width 33 height 13
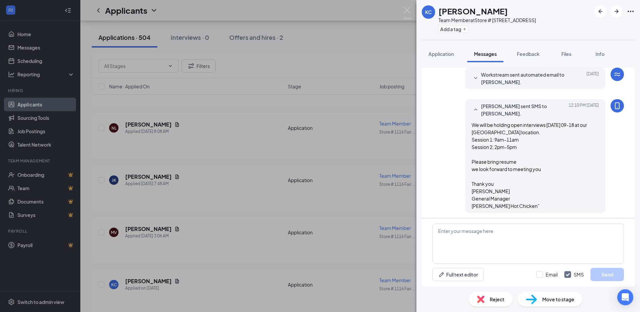
scroll to position [24, 0]
click at [189, 156] on div "[PERSON_NAME] [PERSON_NAME] Team Member at Store # [GEOGRAPHIC_DATA] Add a tag …" at bounding box center [320, 156] width 640 height 312
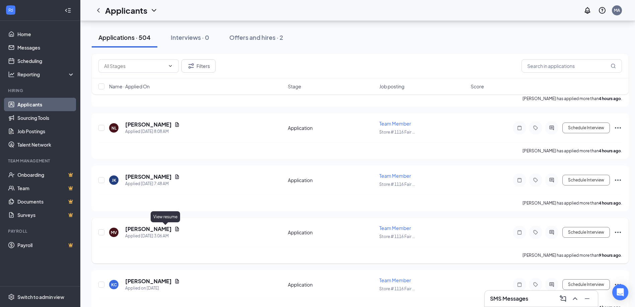
click at [174, 230] on icon "Document" at bounding box center [176, 228] width 5 height 5
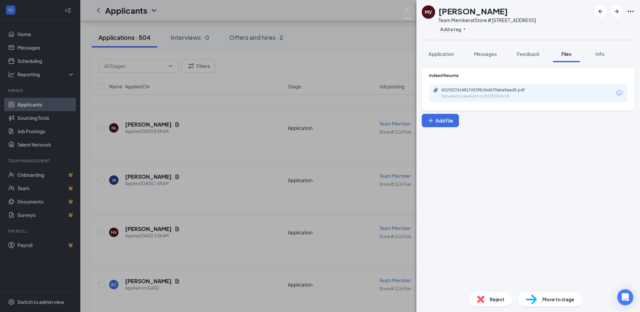
click at [477, 101] on div "651f027614817df39b26d670abe5ead5.pdf Uploaded by applicant on [DATE] 03:06:09" at bounding box center [528, 93] width 198 height 18
click at [477, 97] on div "Uploaded by applicant on [DATE] 03:06:09" at bounding box center [491, 96] width 100 height 5
click at [480, 55] on span "Messages" at bounding box center [485, 54] width 23 height 6
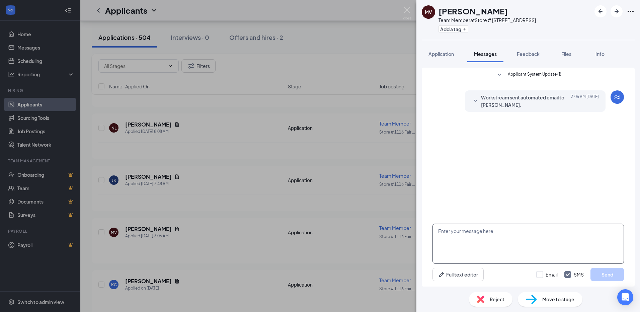
click at [485, 228] on textarea at bounding box center [528, 244] width 191 height 40
drag, startPoint x: 485, startPoint y: 228, endPoint x: 472, endPoint y: 239, distance: 17.3
paste textarea "We will be holding open interviews [DATE] 09-18 at our [GEOGRAPHIC_DATA] locati…"
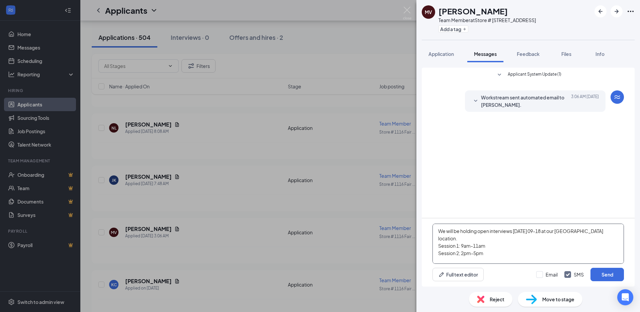
scroll to position [44, 0]
type textarea "We will be holding open interviews [DATE] 09-18 at our [GEOGRAPHIC_DATA] locati…"
click at [613, 269] on button "Send" at bounding box center [607, 274] width 33 height 13
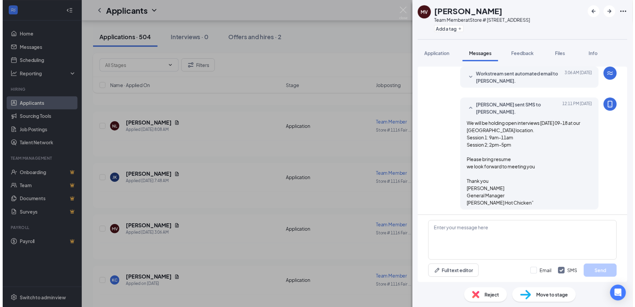
scroll to position [24, 0]
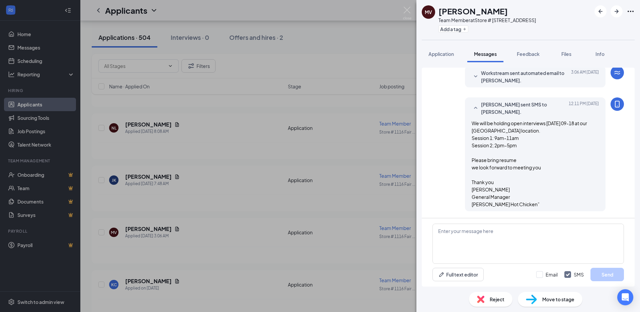
click at [178, 190] on div "MV [PERSON_NAME] Team Member at [GEOGRAPHIC_DATA][STREET_ADDRESS] Add a tag App…" at bounding box center [320, 156] width 640 height 312
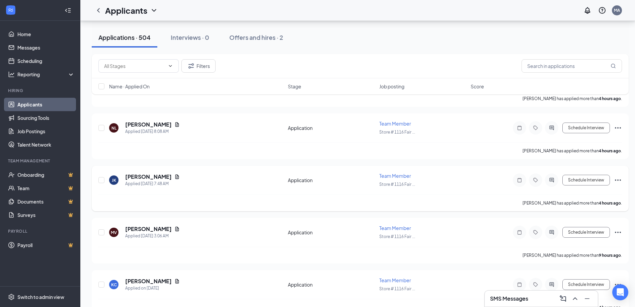
click at [175, 177] on icon "Document" at bounding box center [177, 176] width 4 height 4
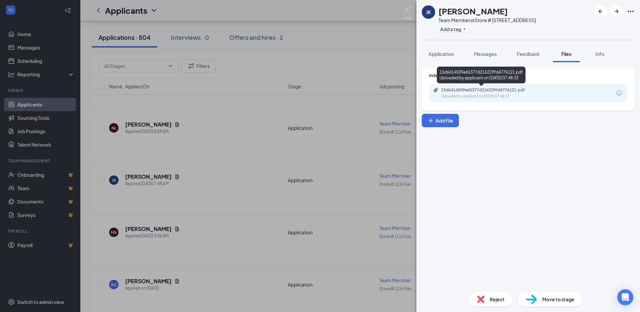
click at [493, 91] on div "15d6414509e65377d216229fd4776121.pdf" at bounding box center [488, 89] width 94 height 5
click at [159, 19] on div "[PERSON_NAME] [PERSON_NAME] Team Member at Store # [GEOGRAPHIC_DATA] Add a tag …" at bounding box center [320, 156] width 640 height 312
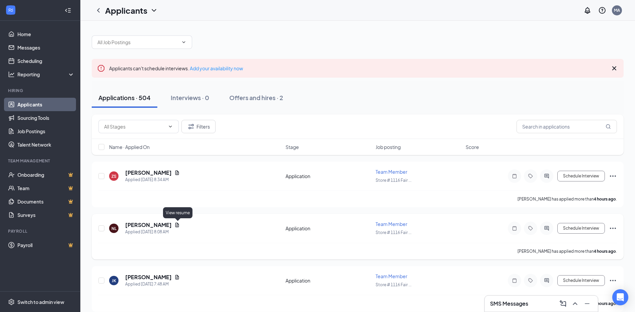
click at [177, 226] on icon "Document" at bounding box center [176, 224] width 5 height 5
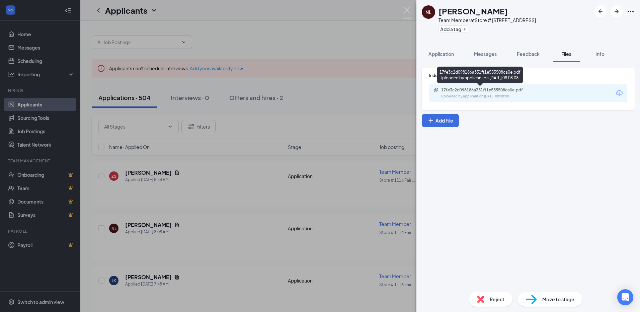
click at [483, 92] on div "17fe3c2d098186a351ff1e555508ca0e.pdf" at bounding box center [488, 89] width 94 height 5
click at [280, 129] on div "NL [PERSON_NAME] Team Member at Store # [GEOGRAPHIC_DATA] Add a tag Application…" at bounding box center [320, 156] width 640 height 312
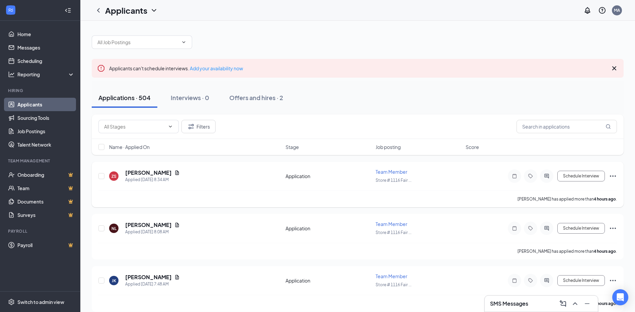
click at [170, 176] on div "[PERSON_NAME]" at bounding box center [152, 172] width 55 height 7
click at [173, 170] on div "[PERSON_NAME]" at bounding box center [152, 172] width 55 height 7
click at [175, 173] on div "ZS [PERSON_NAME] Applied [DATE] 8:34 AM" at bounding box center [195, 176] width 172 height 14
click at [174, 173] on icon "Document" at bounding box center [176, 172] width 5 height 5
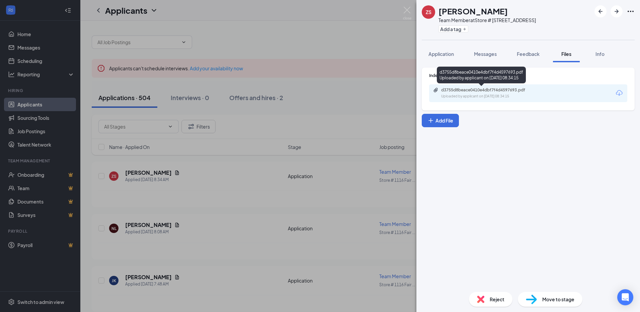
click at [475, 91] on div "d3755d8beace0410e4dbf7f4d4597693.pdf" at bounding box center [488, 89] width 94 height 5
click at [483, 50] on button "Messages" at bounding box center [485, 54] width 36 height 17
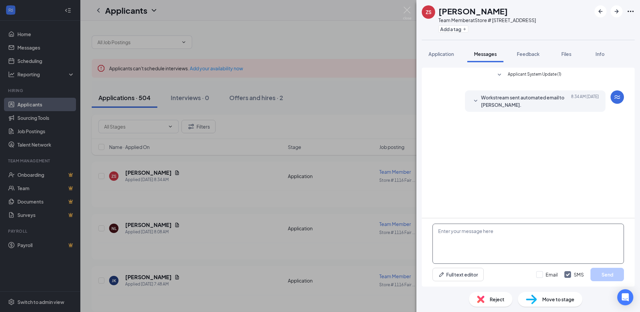
click at [481, 221] on div "Full text editor Email SMS Send" at bounding box center [528, 252] width 213 height 68
click at [481, 225] on textarea at bounding box center [528, 244] width 191 height 40
paste textarea "We will be holding open interviews [DATE] 09-18 at our [GEOGRAPHIC_DATA] locati…"
type textarea "We will be holding open interviews [DATE] 09-18 at our [GEOGRAPHIC_DATA] locati…"
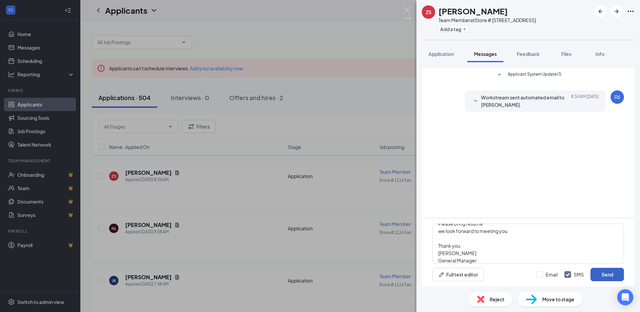
click at [612, 277] on button "Send" at bounding box center [607, 274] width 33 height 13
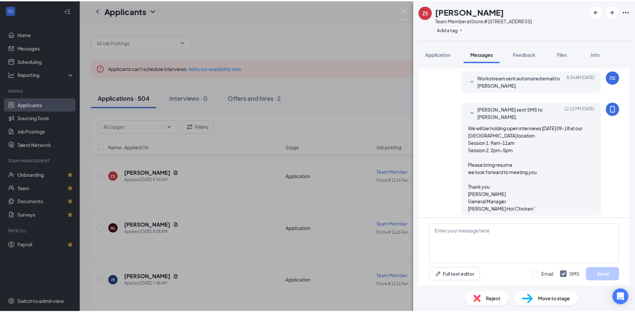
scroll to position [24, 0]
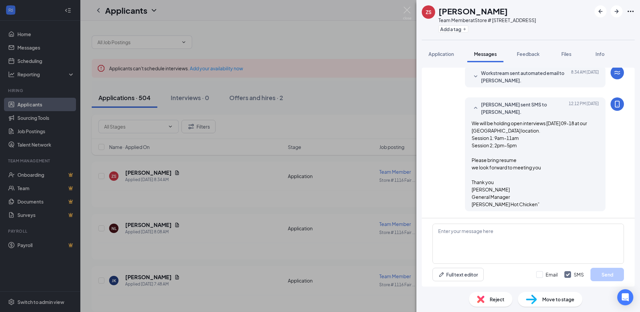
click at [318, 140] on div "ZS [PERSON_NAME] Team Member at [GEOGRAPHIC_DATA] Add a tag Application Message…" at bounding box center [320, 156] width 640 height 312
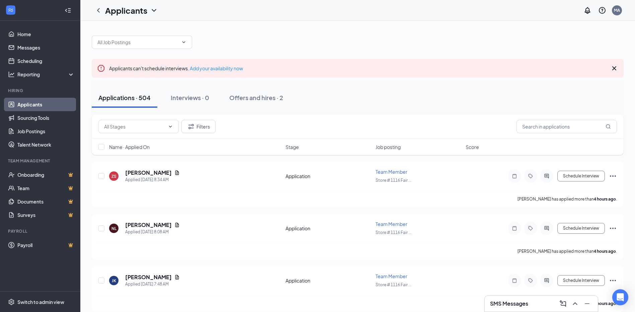
click at [501, 306] on h3 "SMS Messages" at bounding box center [509, 303] width 38 height 7
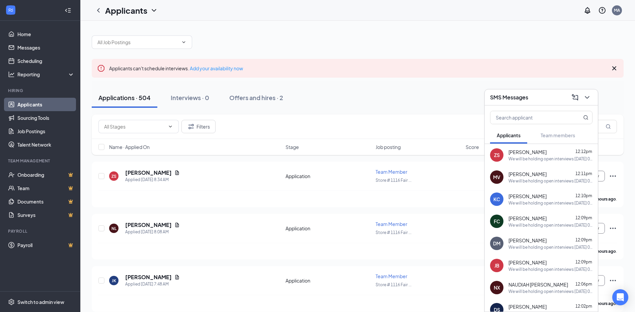
click at [530, 156] on div "We will be holding open interviews [DATE] 09-18 at our [GEOGRAPHIC_DATA] locati…" at bounding box center [551, 159] width 84 height 6
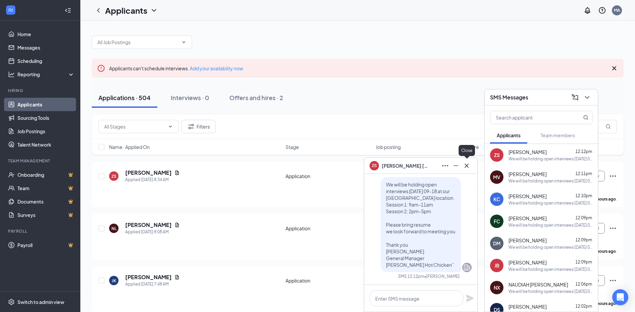
click at [467, 165] on icon "Cross" at bounding box center [467, 165] width 4 height 4
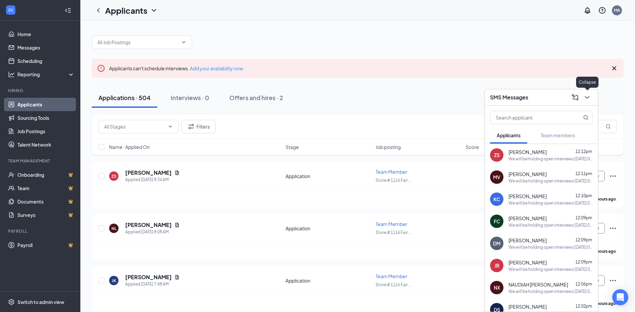
click at [590, 96] on icon "ChevronDown" at bounding box center [587, 97] width 8 height 8
